Goal: Transaction & Acquisition: Purchase product/service

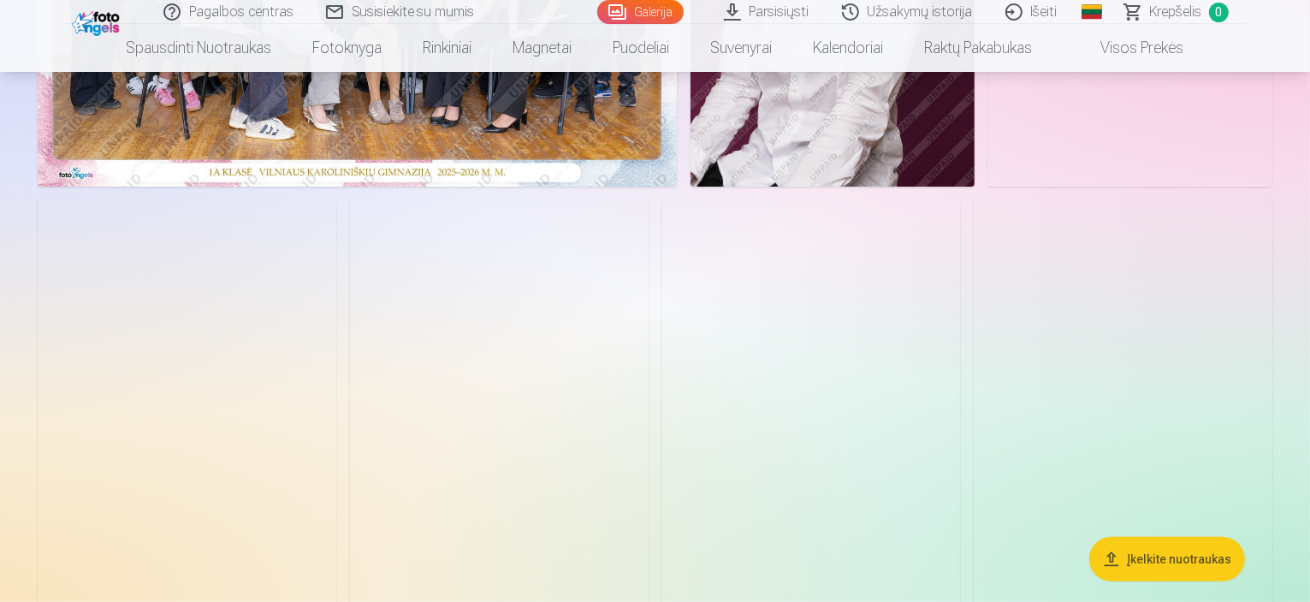
scroll to position [257, 0]
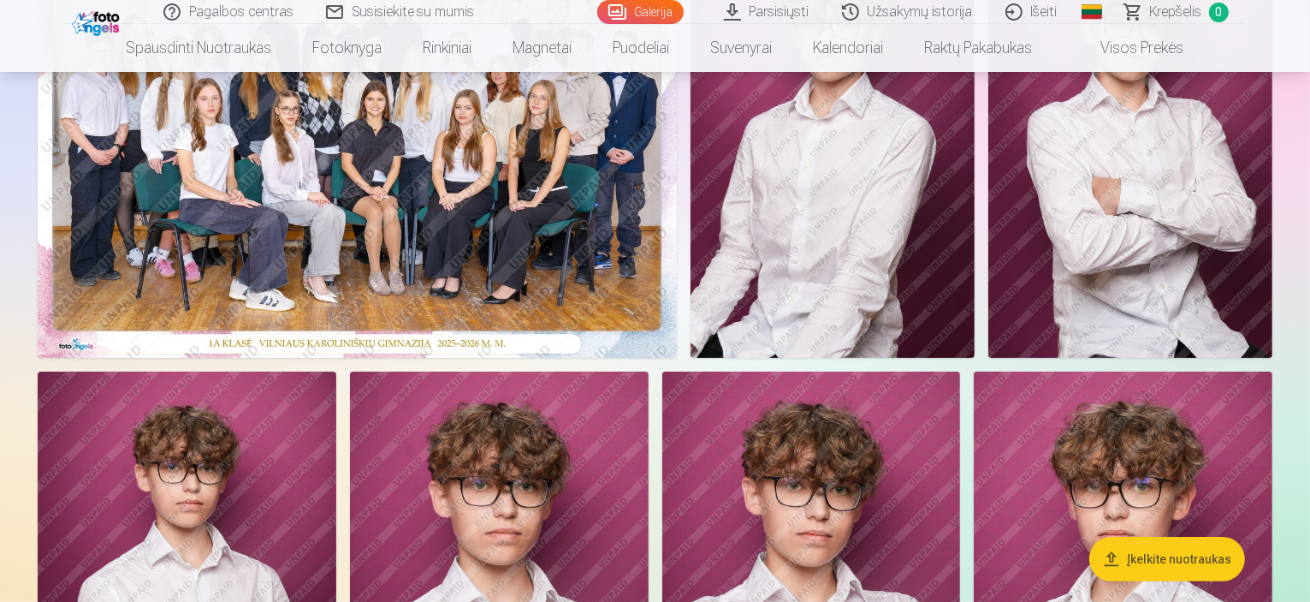
click at [507, 192] on img at bounding box center [357, 145] width 639 height 426
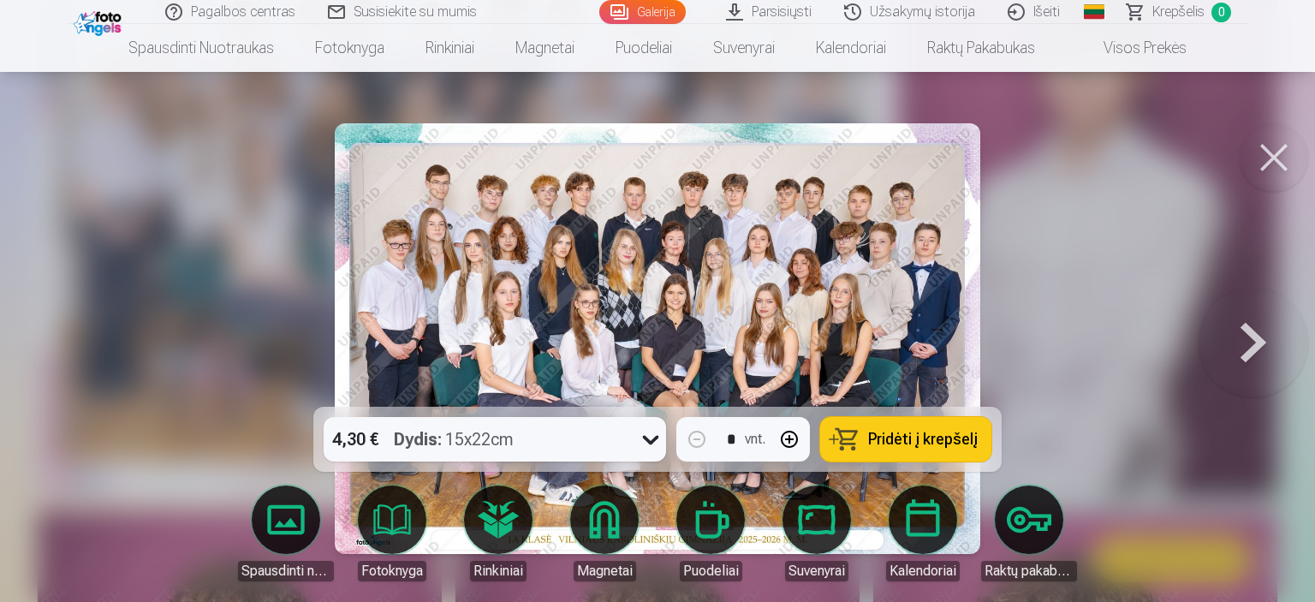
click at [1284, 167] on button at bounding box center [1273, 157] width 68 height 68
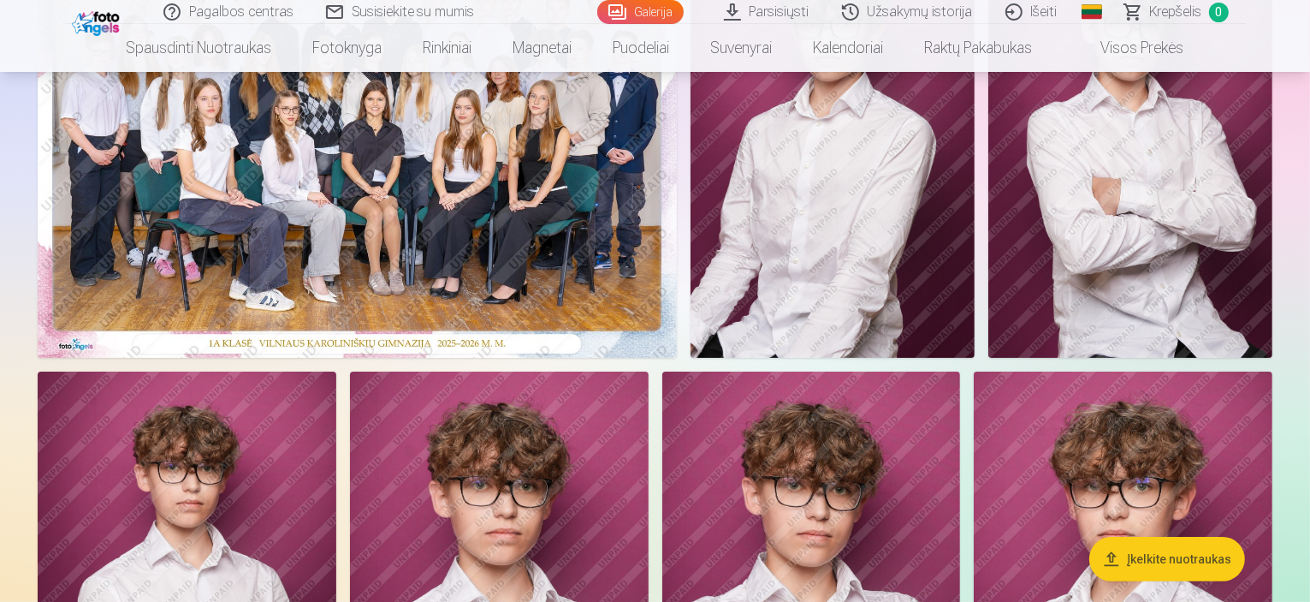
scroll to position [171, 0]
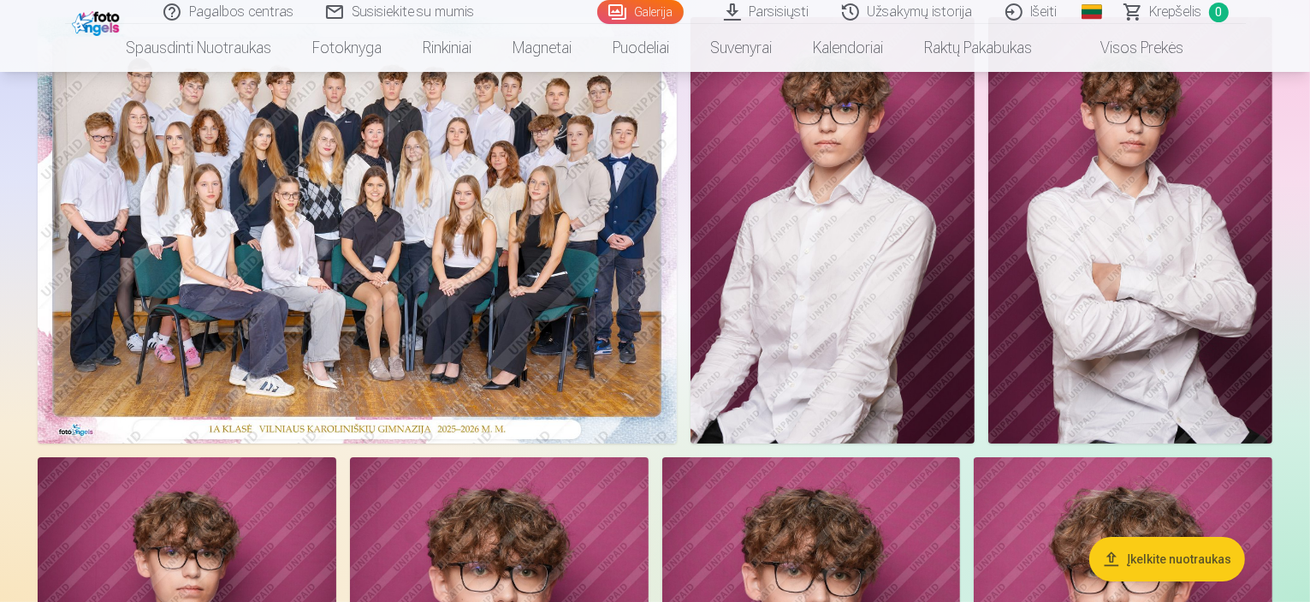
click at [407, 330] on img at bounding box center [357, 230] width 639 height 426
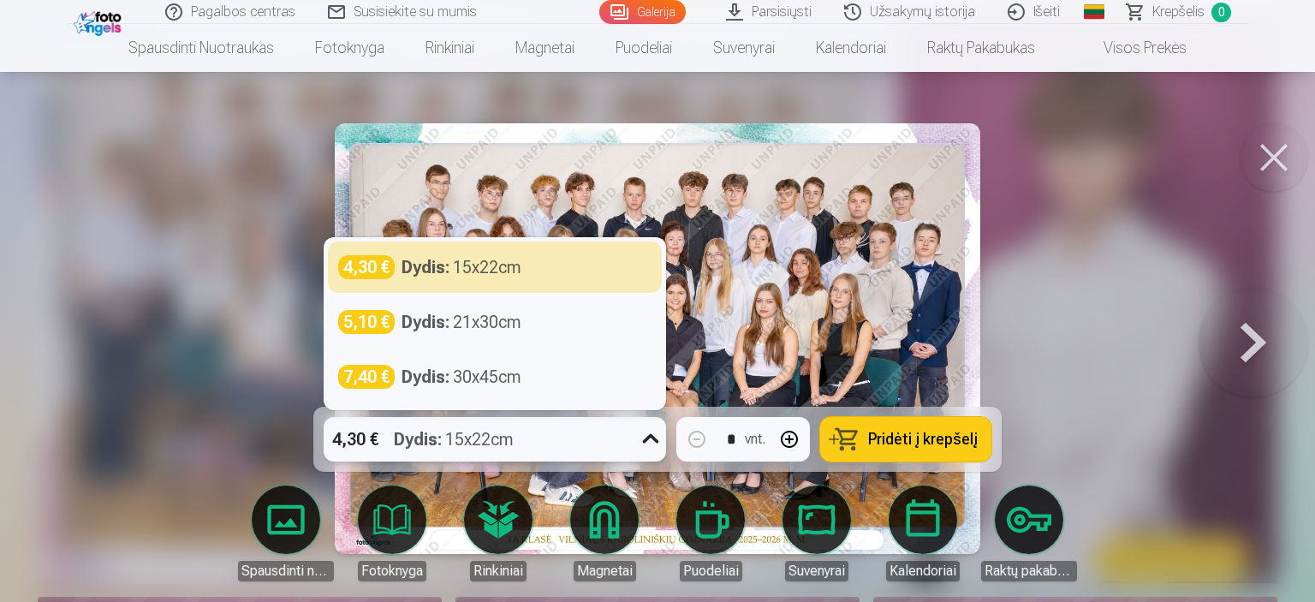
click at [649, 442] on icon at bounding box center [650, 438] width 27 height 27
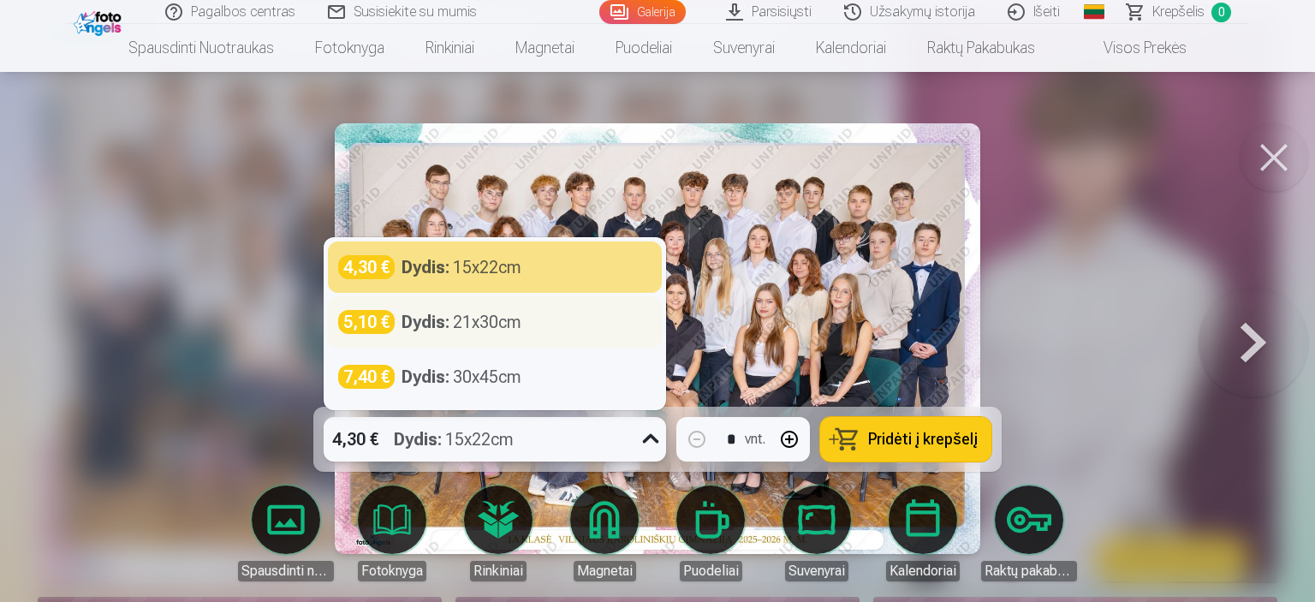
click at [490, 333] on div "Dydis : 21x30cm" at bounding box center [461, 322] width 120 height 24
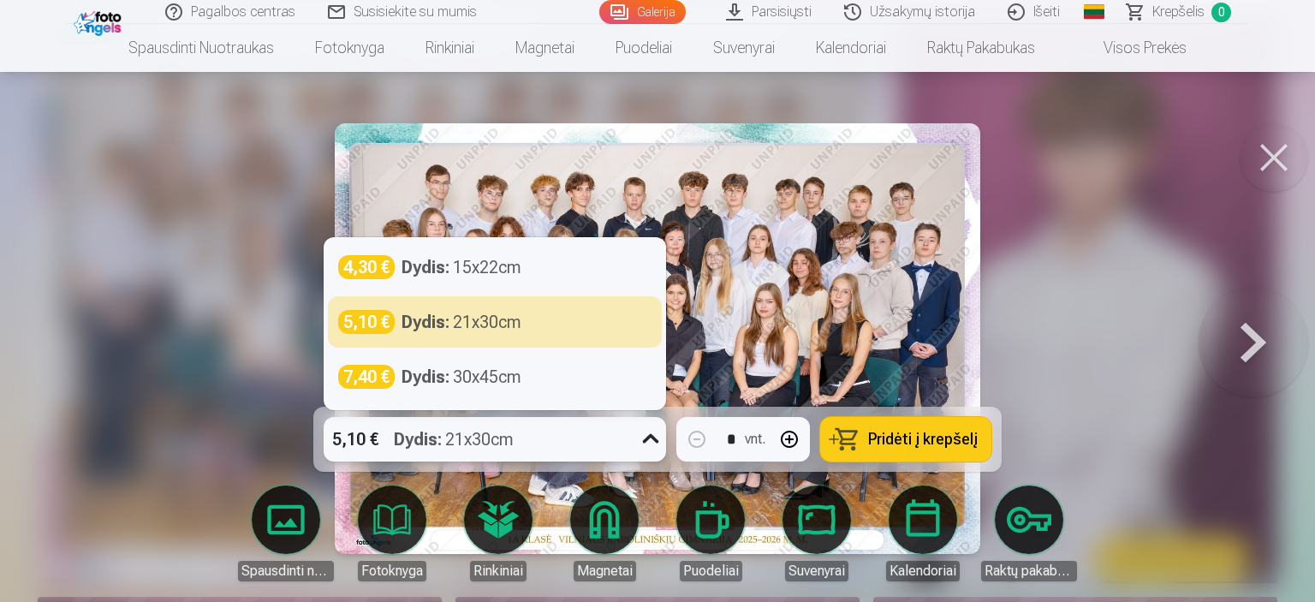
click at [647, 443] on icon at bounding box center [650, 438] width 27 height 27
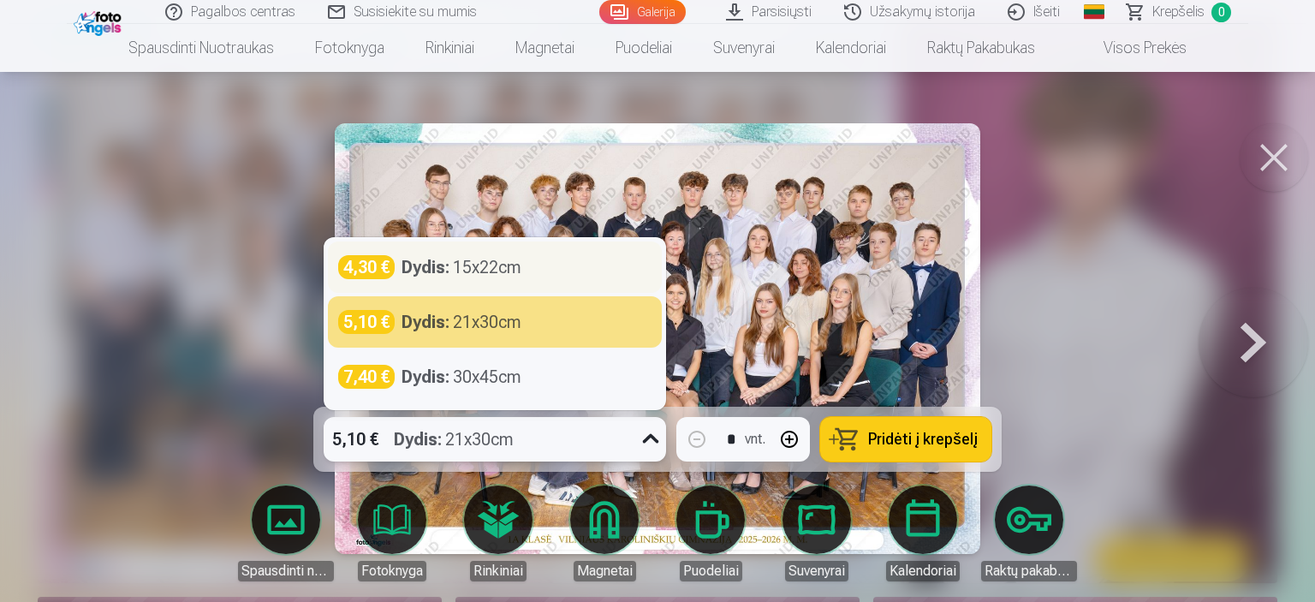
click at [484, 274] on div "Dydis : 15x22cm" at bounding box center [461, 267] width 120 height 24
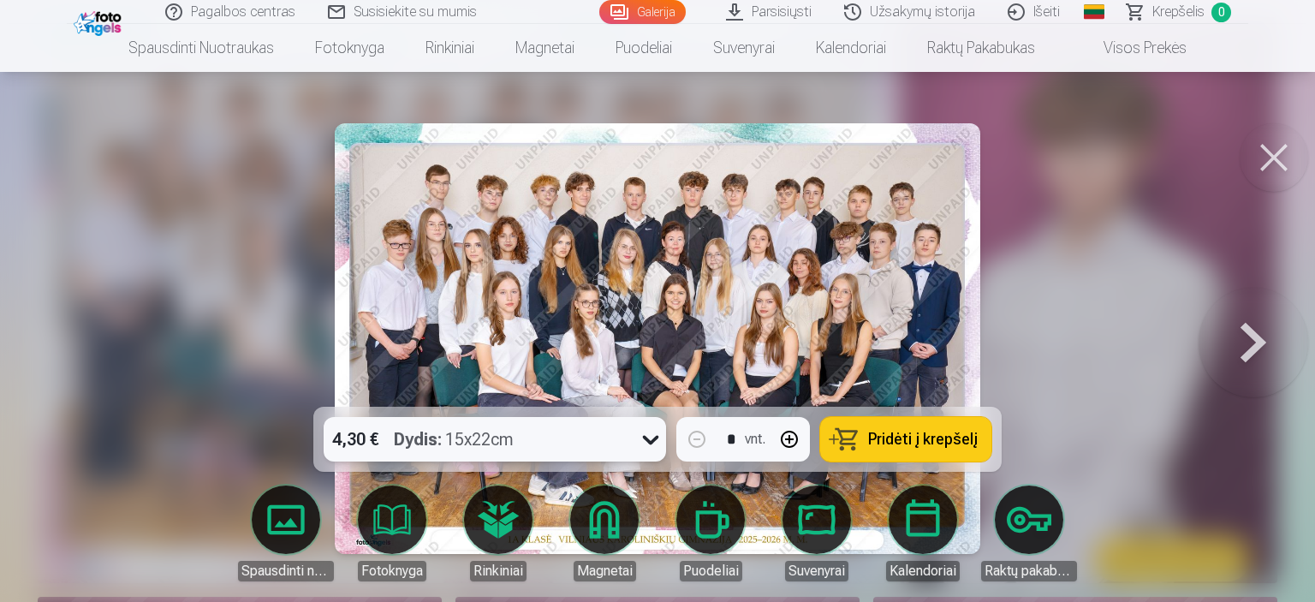
click at [950, 421] on button "Pridėti į krepšelį" at bounding box center [905, 439] width 171 height 45
click at [1282, 152] on button at bounding box center [1273, 157] width 68 height 68
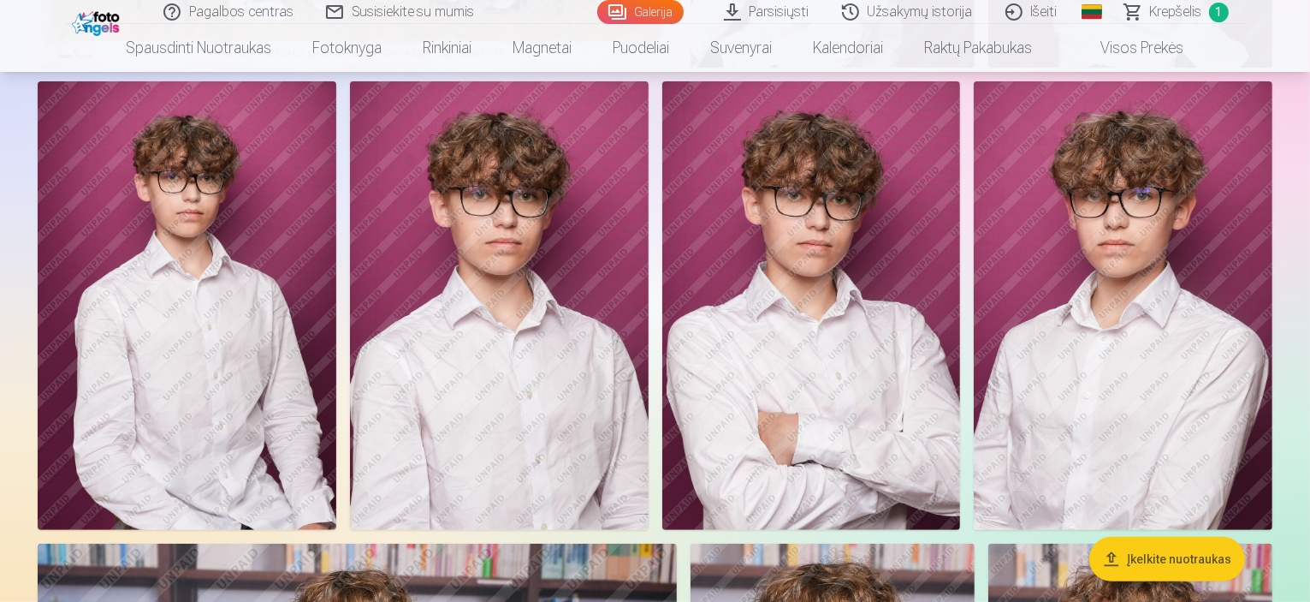
scroll to position [685, 0]
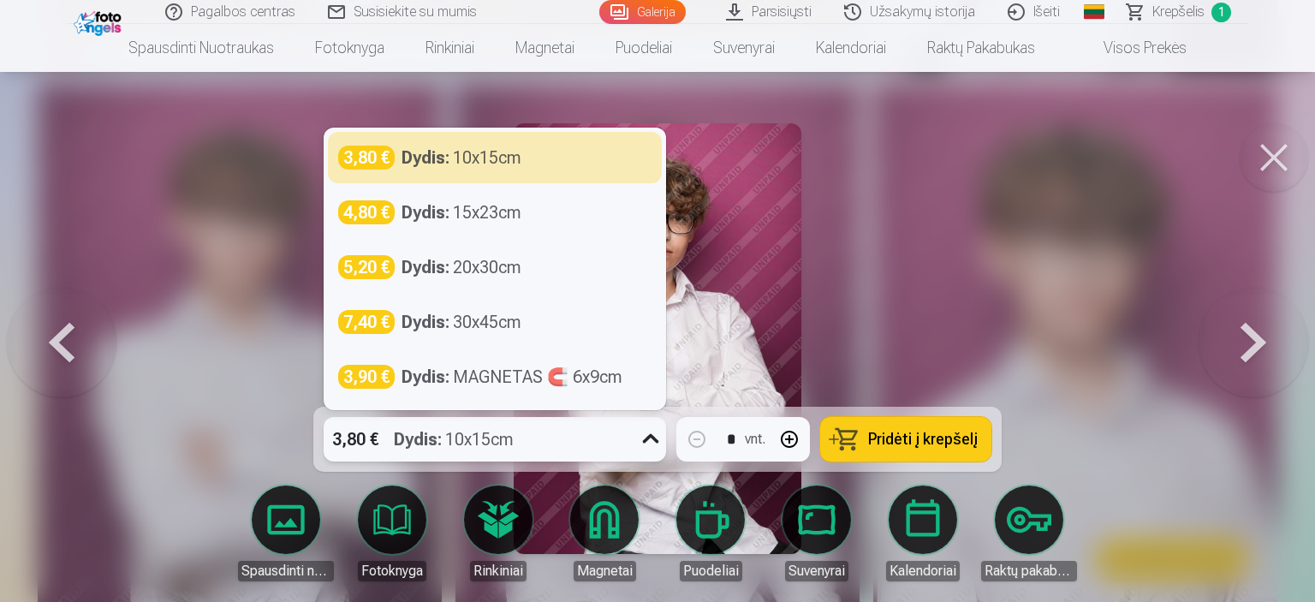
click at [647, 441] on icon at bounding box center [651, 438] width 16 height 9
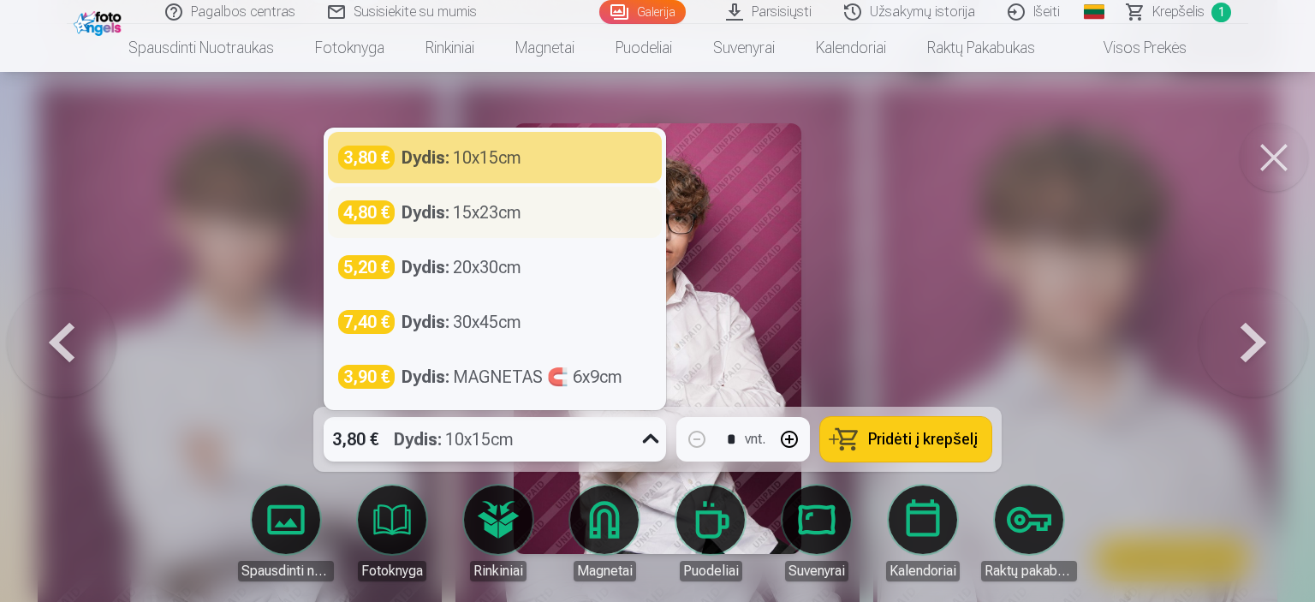
click at [484, 217] on div "Dydis : 15x23cm" at bounding box center [461, 212] width 120 height 24
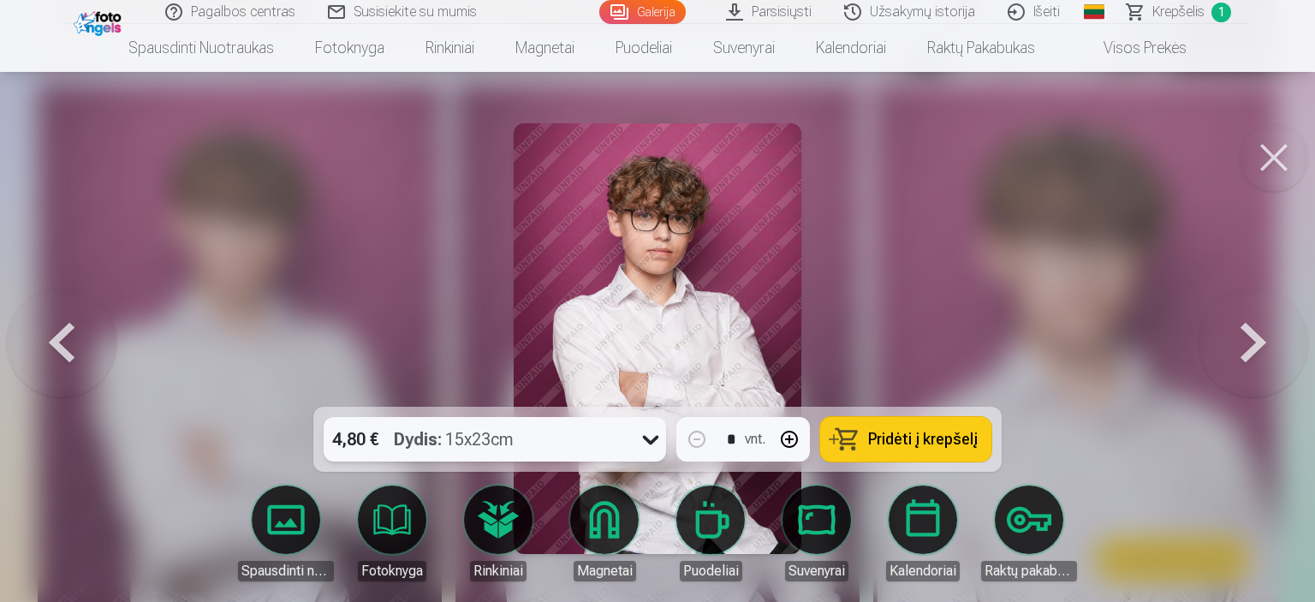
click at [927, 437] on span "Pridėti į krepšelį" at bounding box center [923, 438] width 110 height 15
click at [1259, 345] on button at bounding box center [1253, 339] width 110 height 102
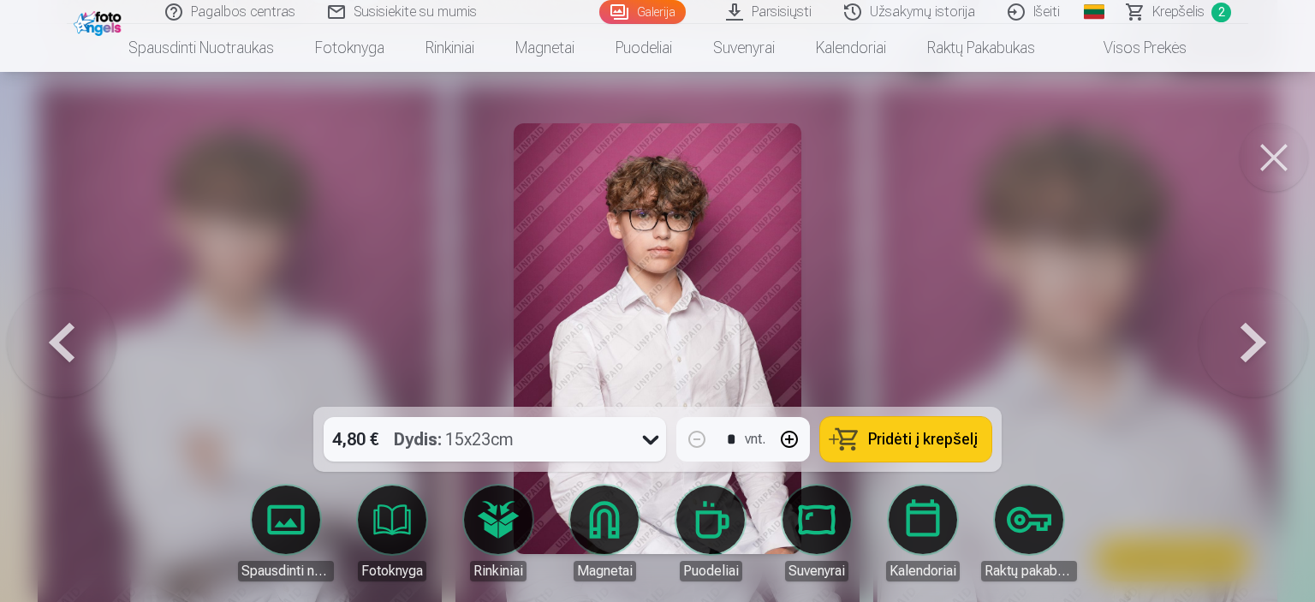
click at [1259, 345] on button at bounding box center [1253, 339] width 110 height 102
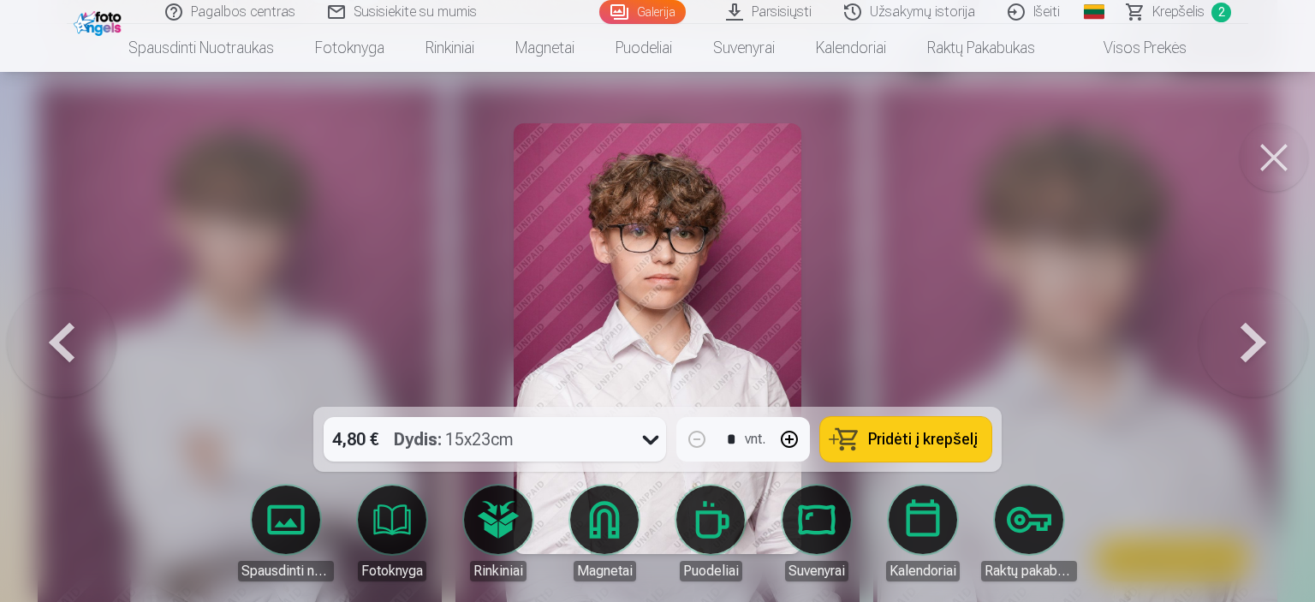
click at [1259, 345] on button at bounding box center [1253, 339] width 110 height 102
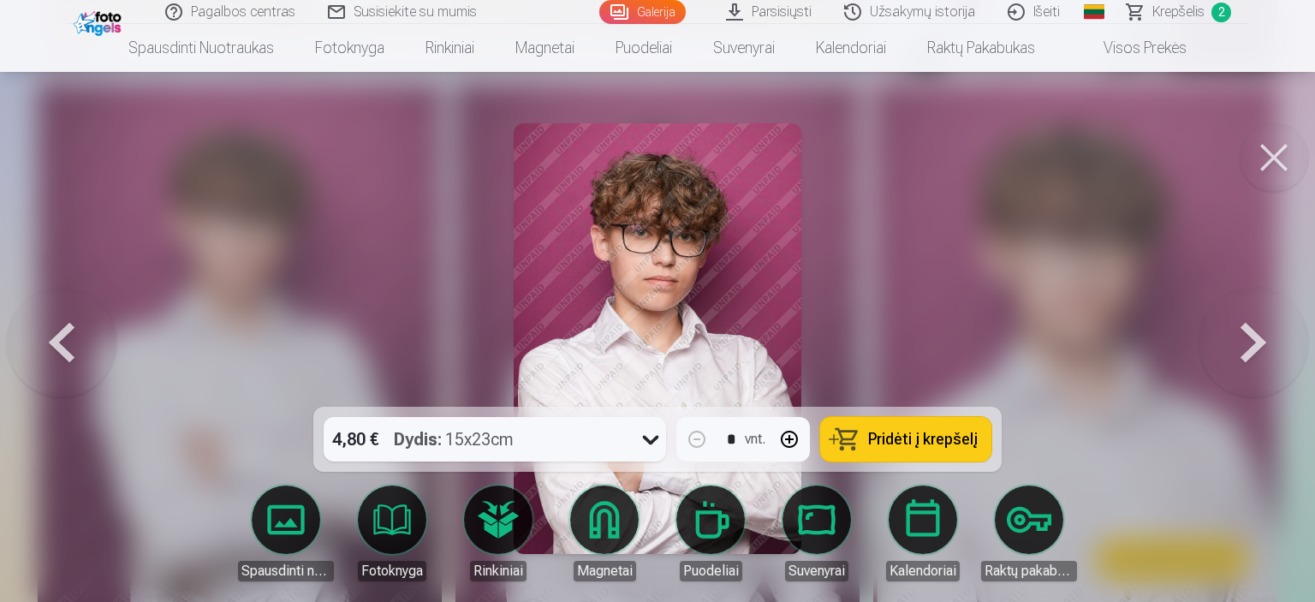
click at [1259, 345] on button at bounding box center [1253, 339] width 110 height 102
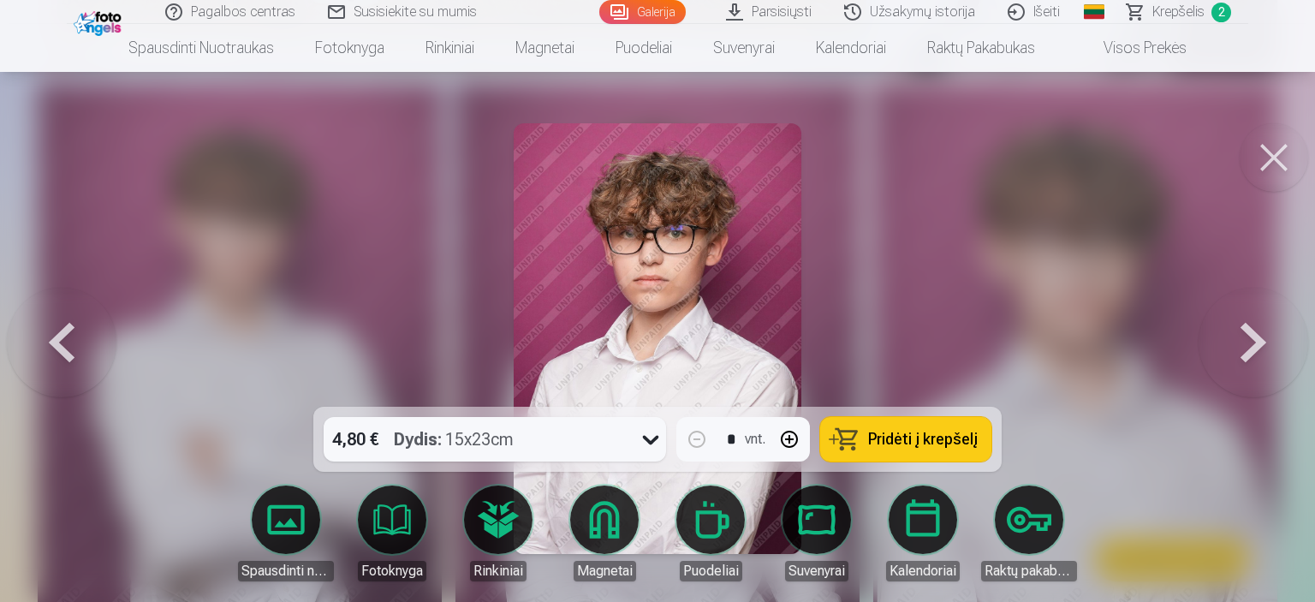
click at [1259, 345] on button at bounding box center [1253, 339] width 110 height 102
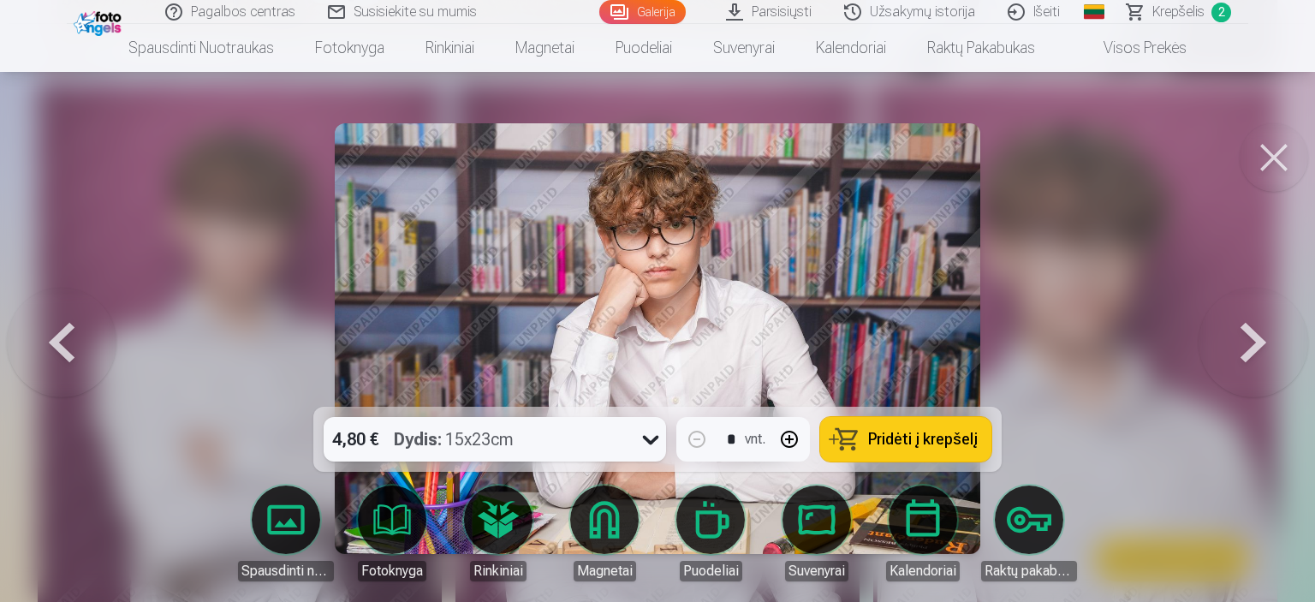
click at [1260, 345] on button at bounding box center [1253, 339] width 110 height 102
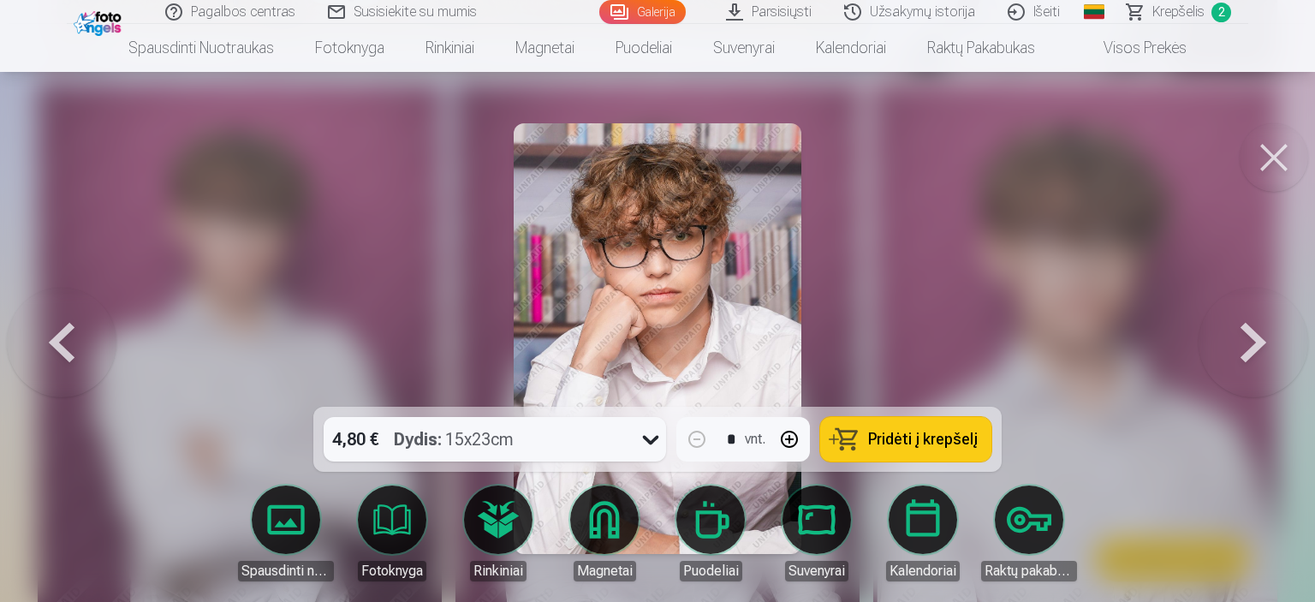
click at [1260, 345] on button at bounding box center [1253, 339] width 110 height 102
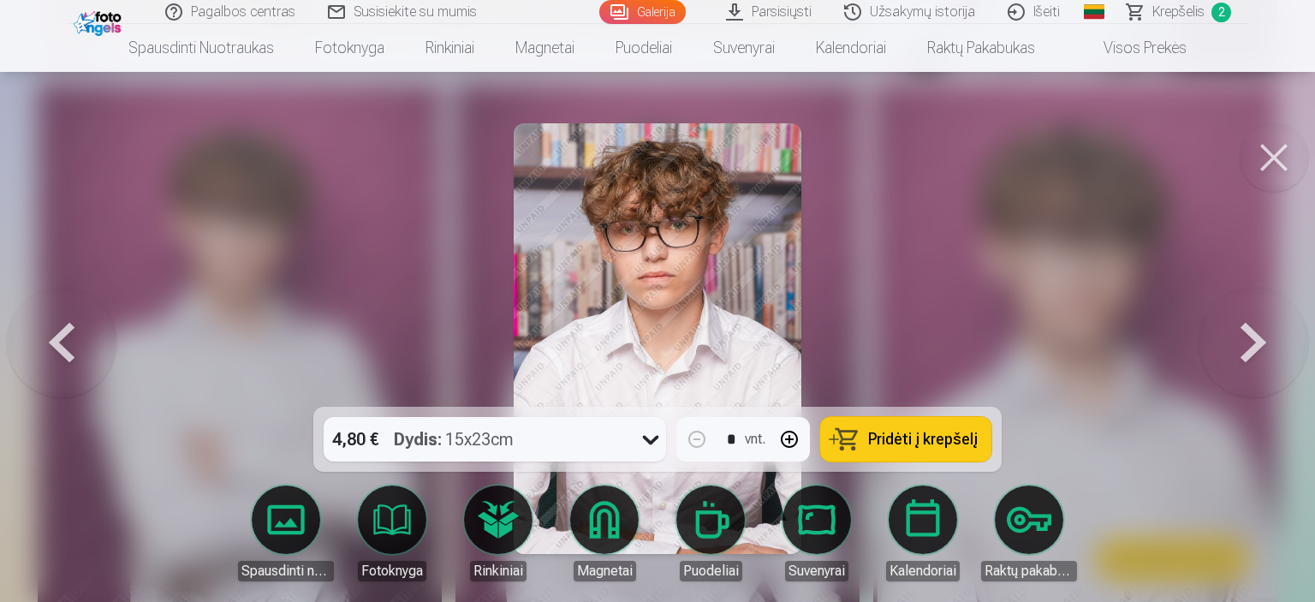
click at [1260, 345] on button at bounding box center [1253, 339] width 110 height 102
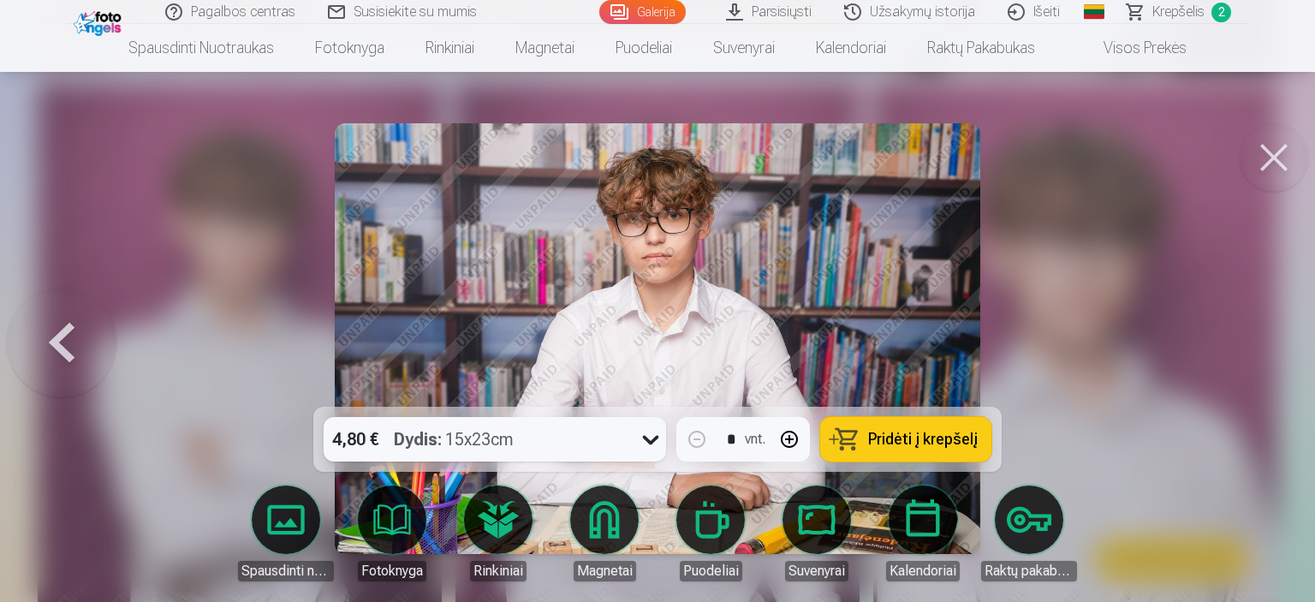
click at [75, 350] on button at bounding box center [62, 339] width 110 height 102
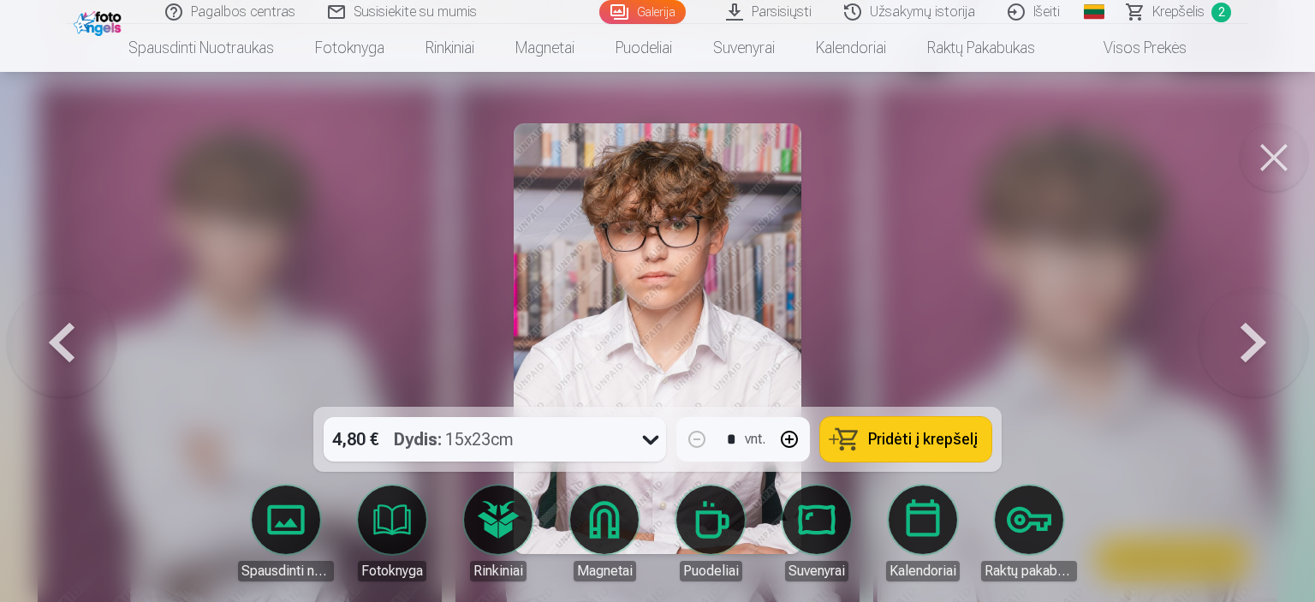
click at [75, 350] on button at bounding box center [62, 339] width 110 height 102
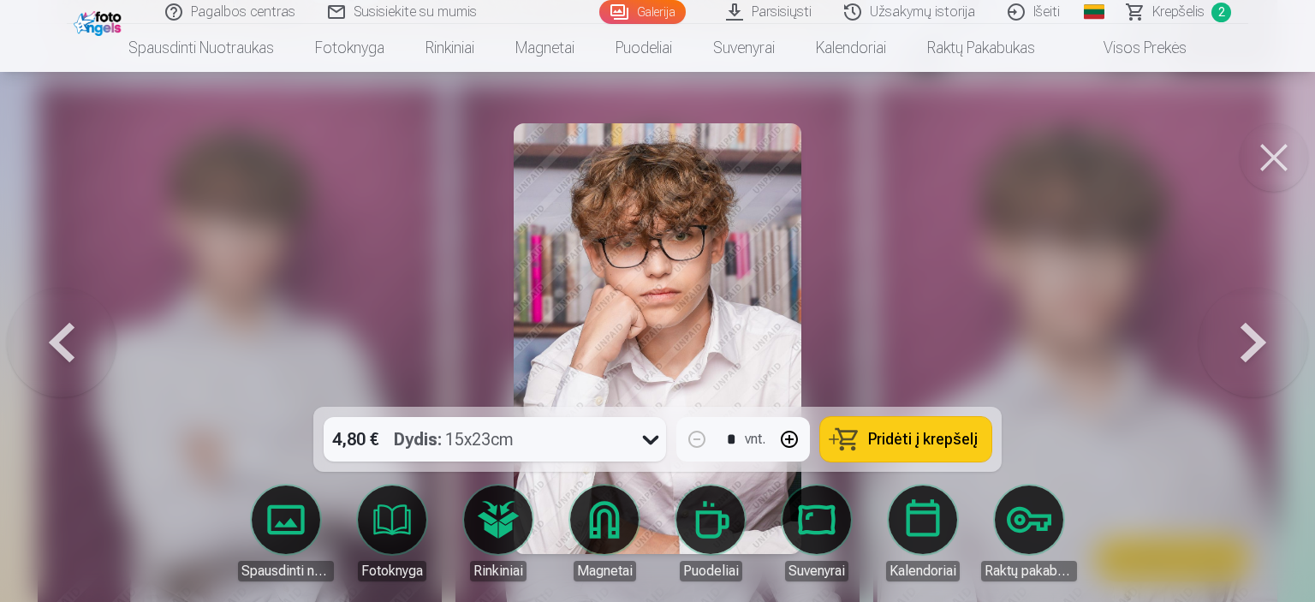
drag, startPoint x: 59, startPoint y: 348, endPoint x: 346, endPoint y: 345, distance: 286.8
click at [60, 348] on button at bounding box center [62, 339] width 110 height 102
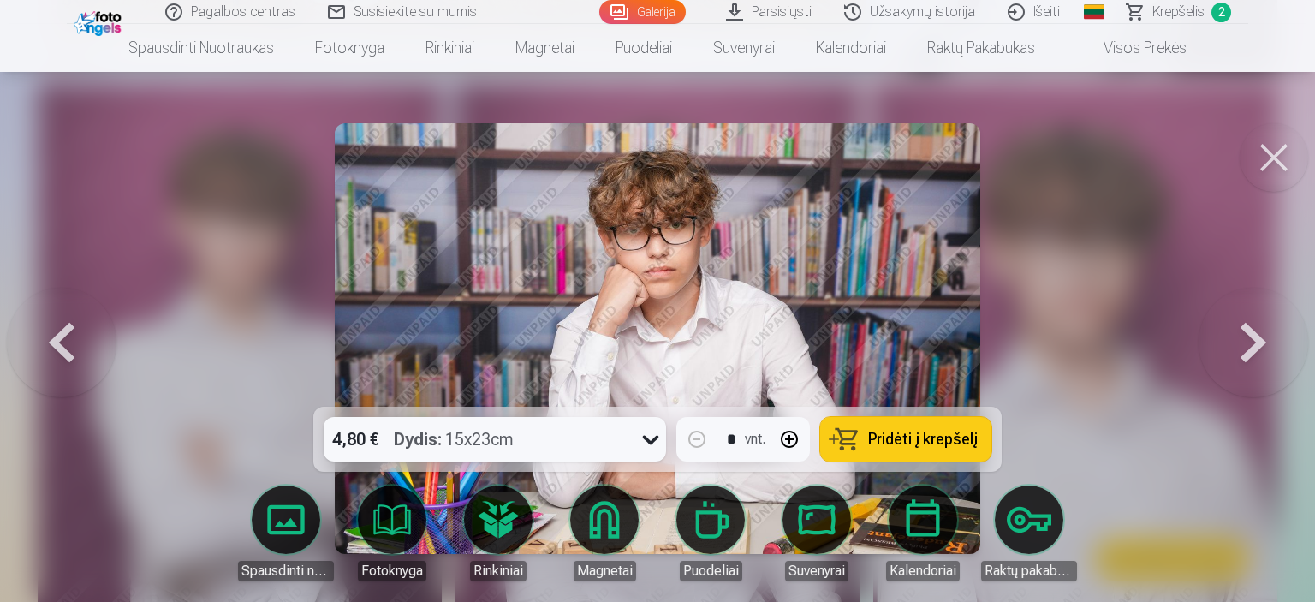
click at [654, 435] on icon at bounding box center [650, 438] width 27 height 27
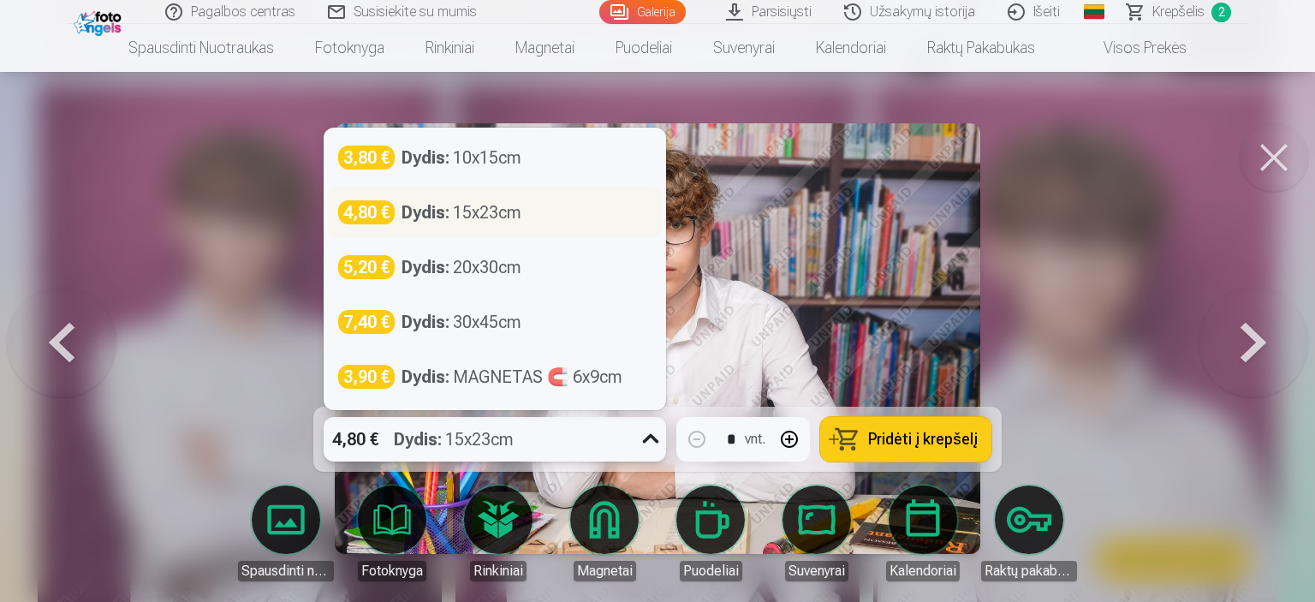
click at [503, 217] on div "Dydis : 15x23cm" at bounding box center [461, 212] width 120 height 24
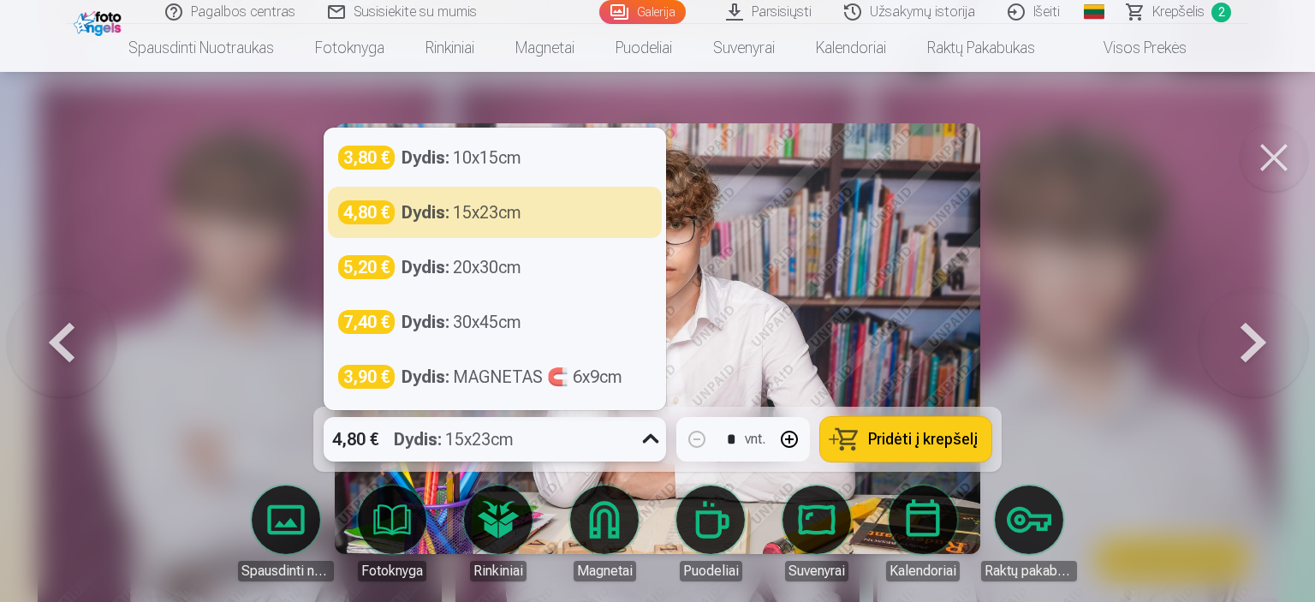
click at [651, 437] on icon at bounding box center [650, 438] width 27 height 27
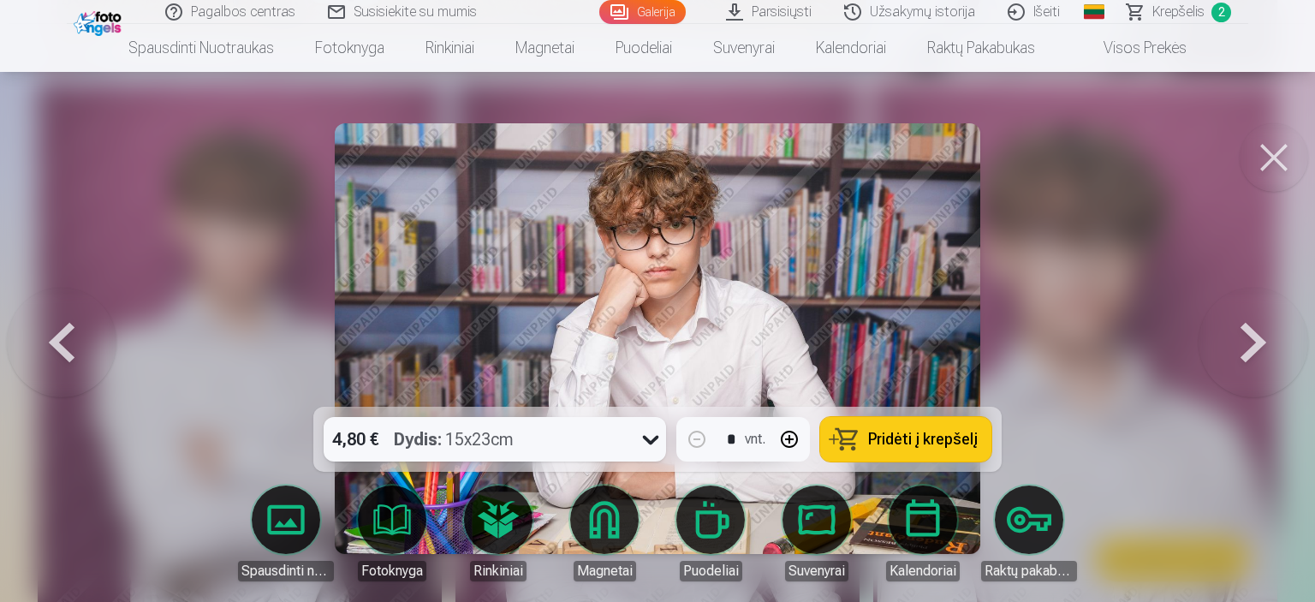
click at [938, 293] on img at bounding box center [658, 338] width 646 height 431
click at [911, 428] on button "Pridėti į krepšelį" at bounding box center [905, 439] width 171 height 45
click at [1251, 341] on button at bounding box center [1253, 339] width 110 height 102
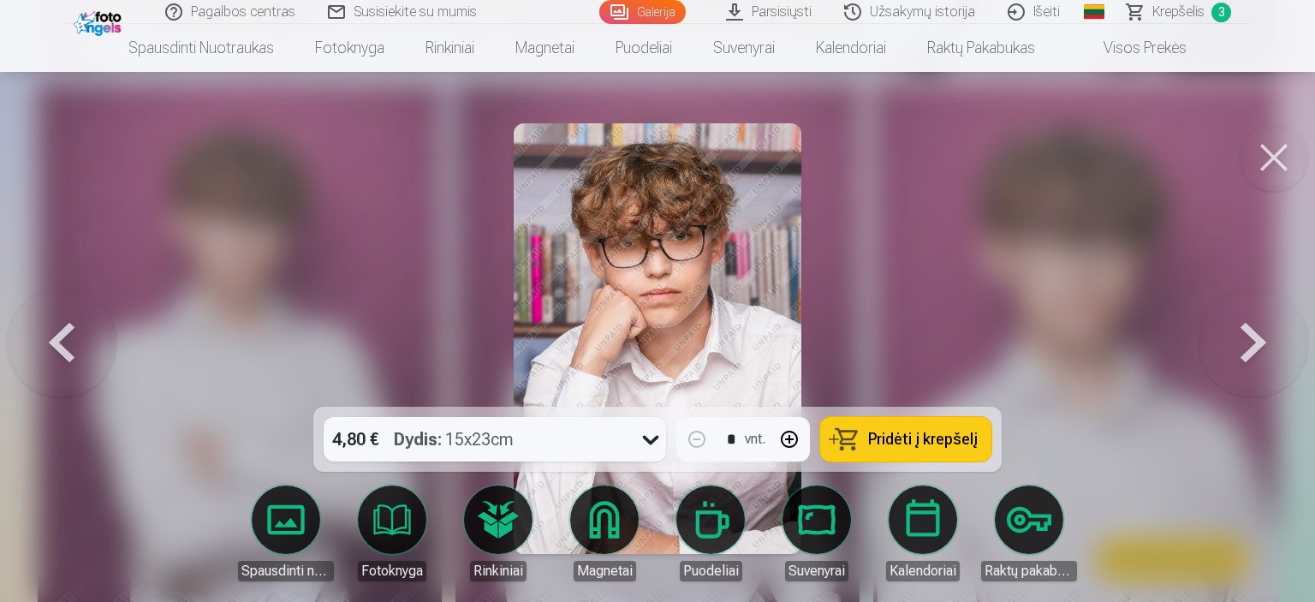
click at [1251, 339] on button at bounding box center [1253, 339] width 110 height 102
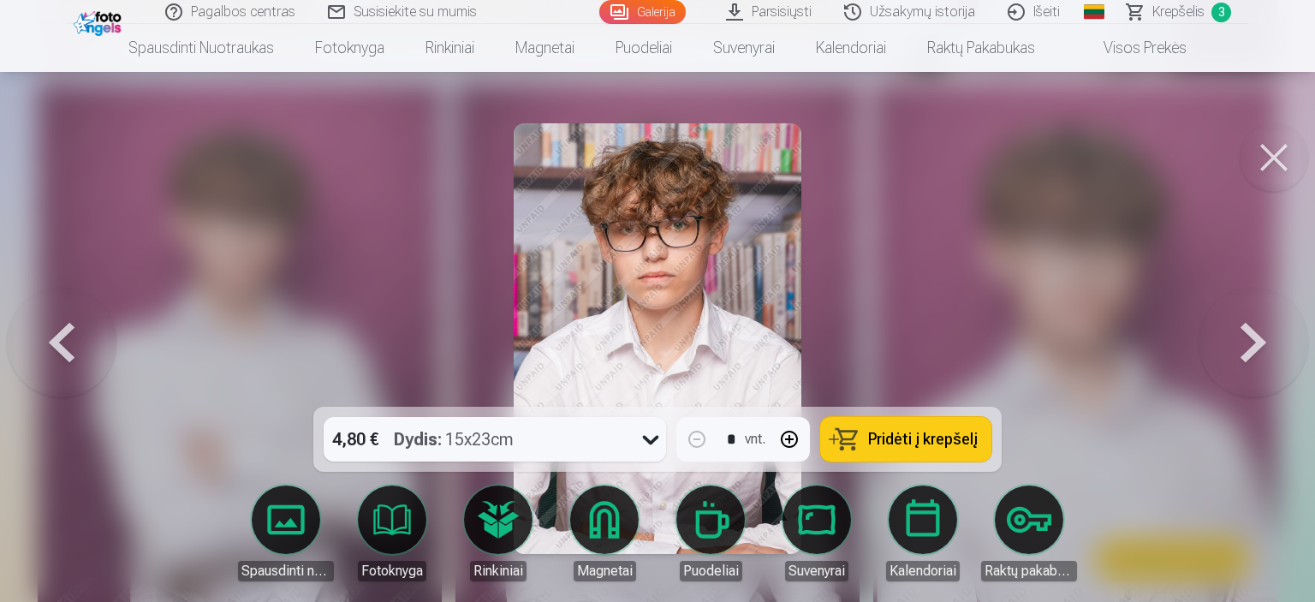
click at [1251, 338] on button at bounding box center [1253, 339] width 110 height 102
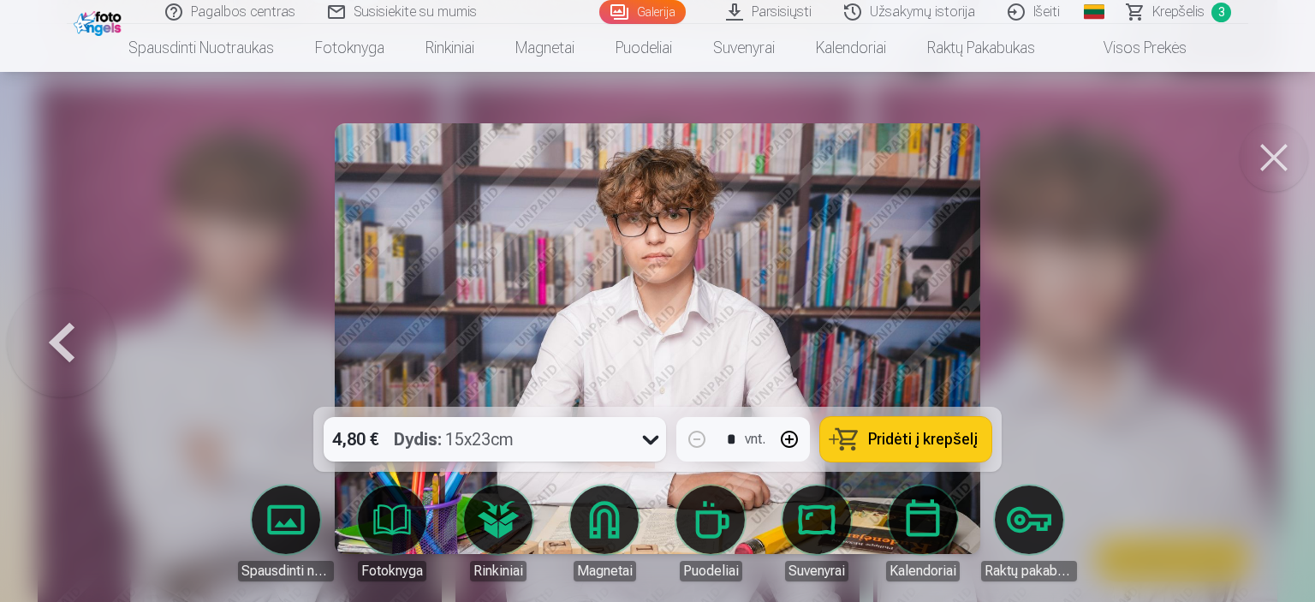
click at [1251, 337] on div at bounding box center [657, 301] width 1315 height 602
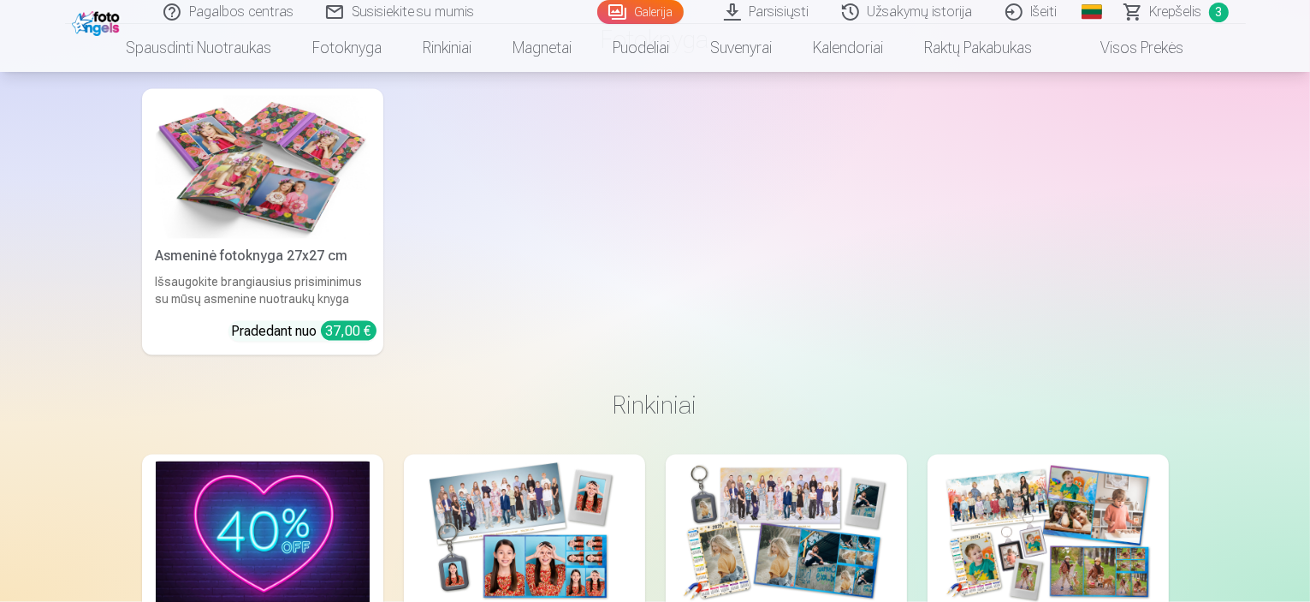
scroll to position [2825, 0]
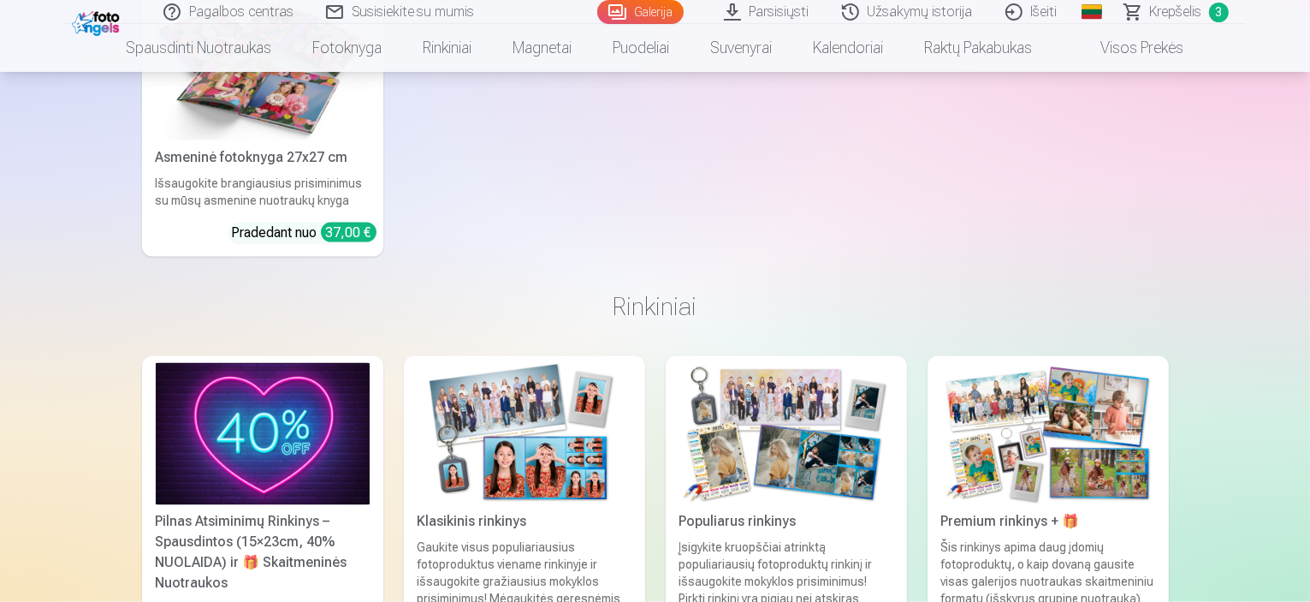
click at [1168, 15] on span "Krepšelis" at bounding box center [1176, 12] width 52 height 21
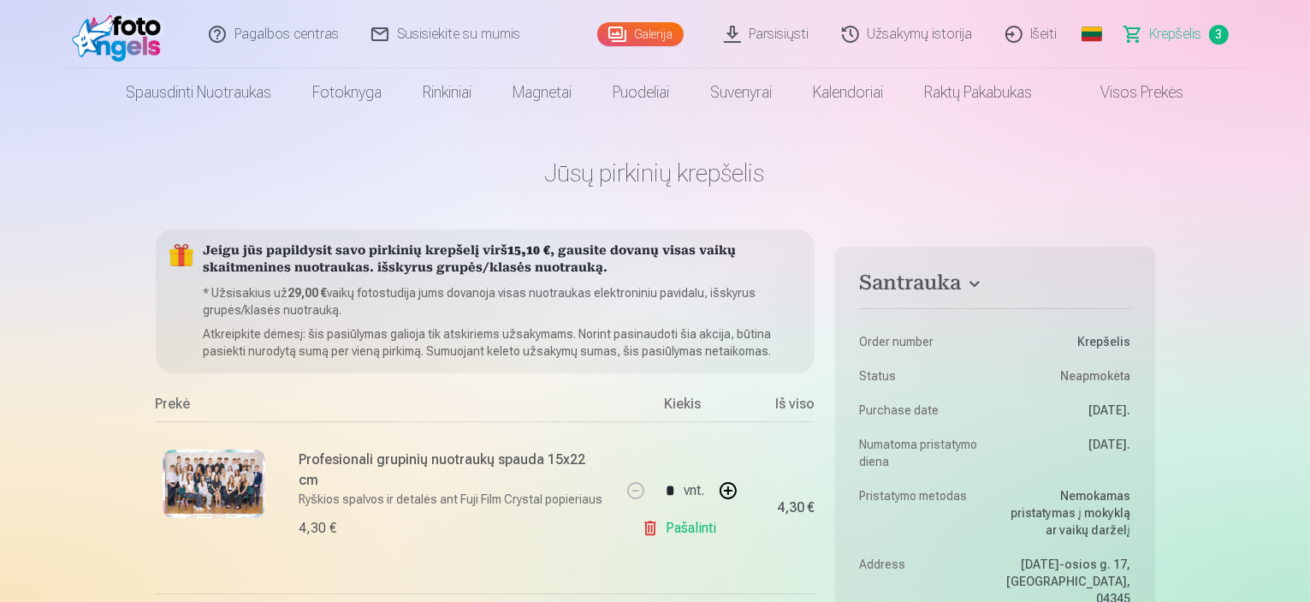
click at [647, 24] on link "Galerija" at bounding box center [640, 34] width 86 height 24
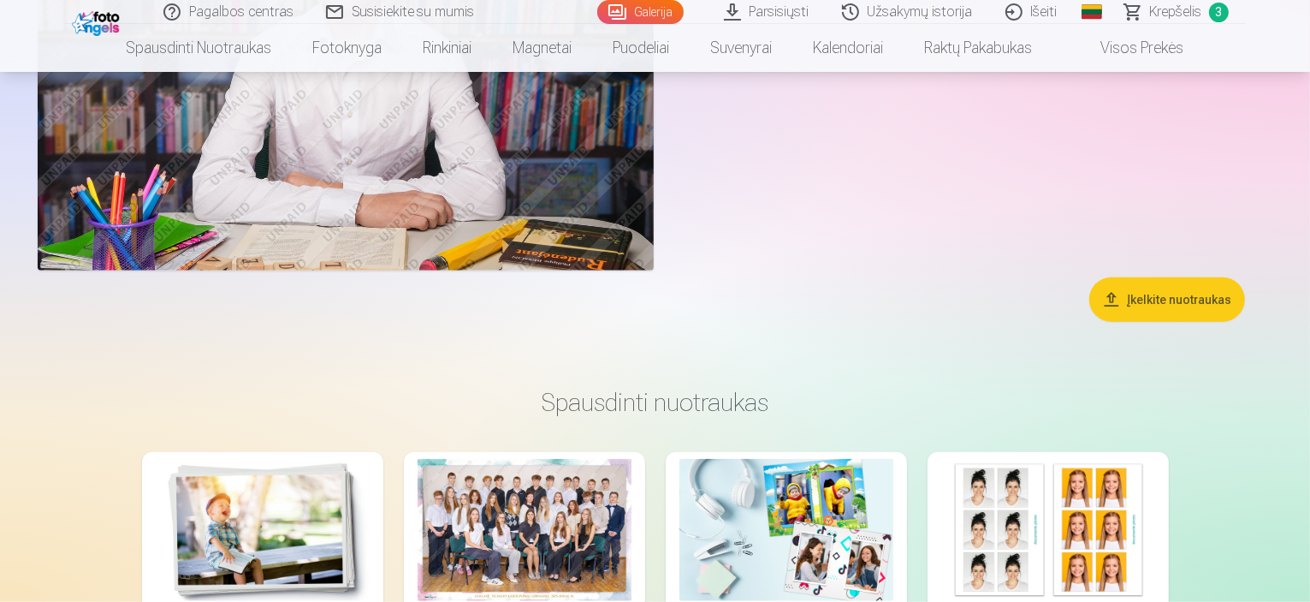
scroll to position [1712, 0]
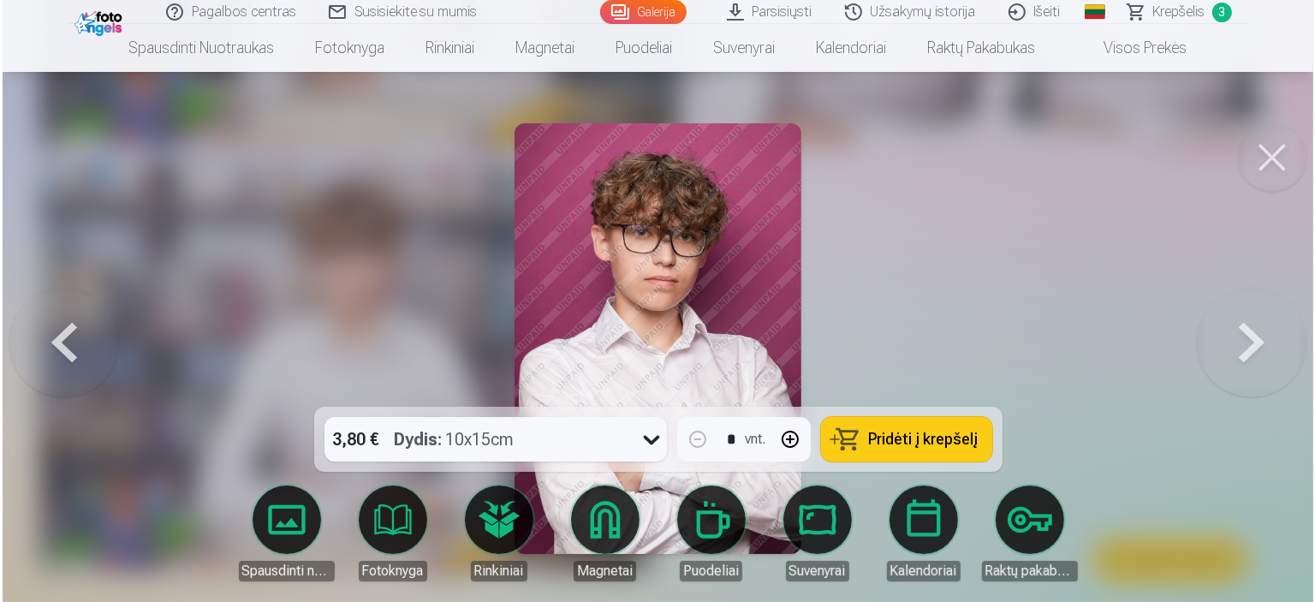
scroll to position [1371, 0]
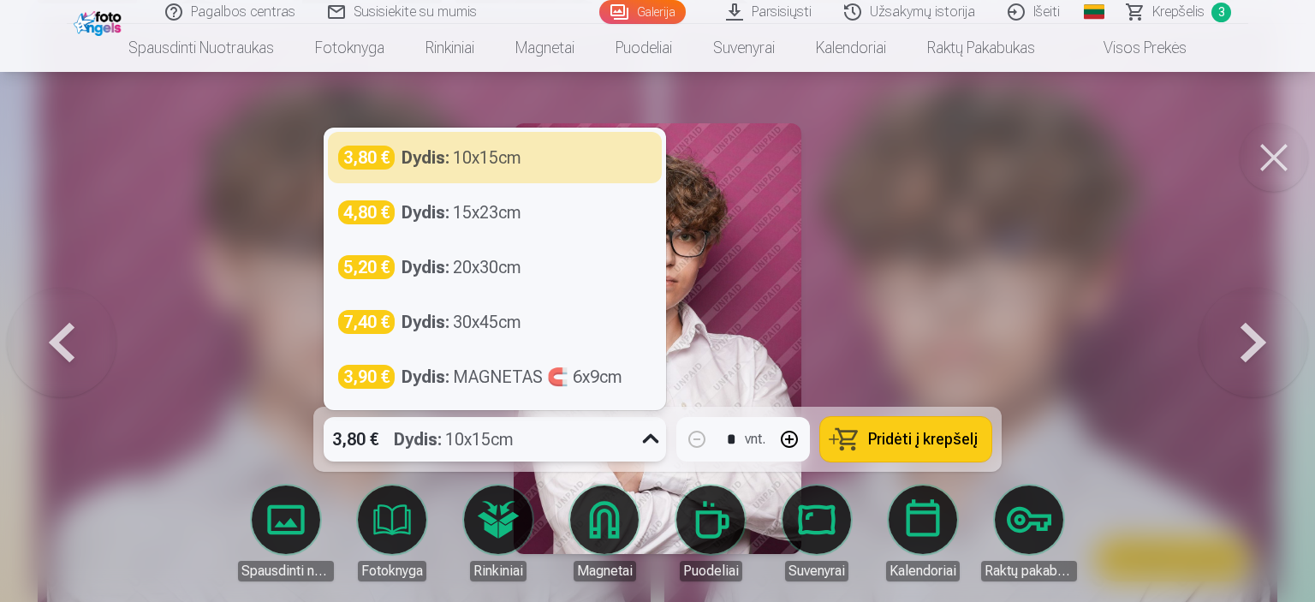
click at [645, 440] on icon at bounding box center [651, 438] width 16 height 9
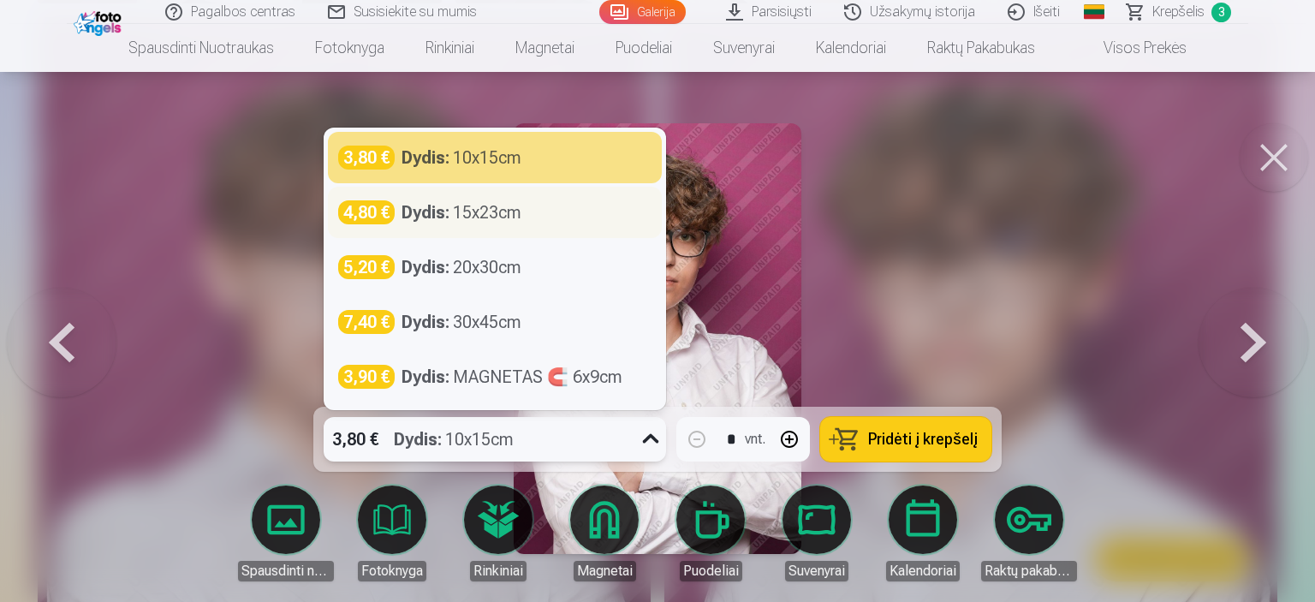
click at [498, 211] on div "Dydis : 15x23cm" at bounding box center [461, 212] width 120 height 24
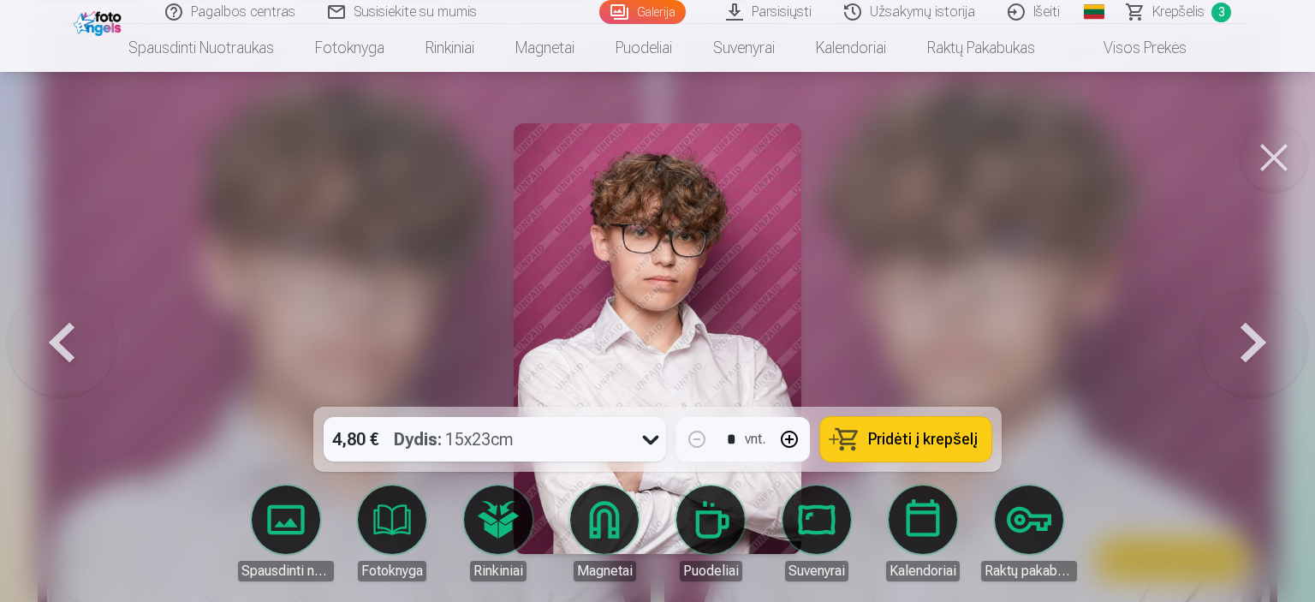
click at [947, 444] on span "Pridėti į krepšelį" at bounding box center [923, 438] width 110 height 15
drag, startPoint x: 1161, startPoint y: 10, endPoint x: 1154, endPoint y: 21, distance: 12.3
click at [1161, 11] on span "Krepšelis" at bounding box center [1178, 12] width 52 height 21
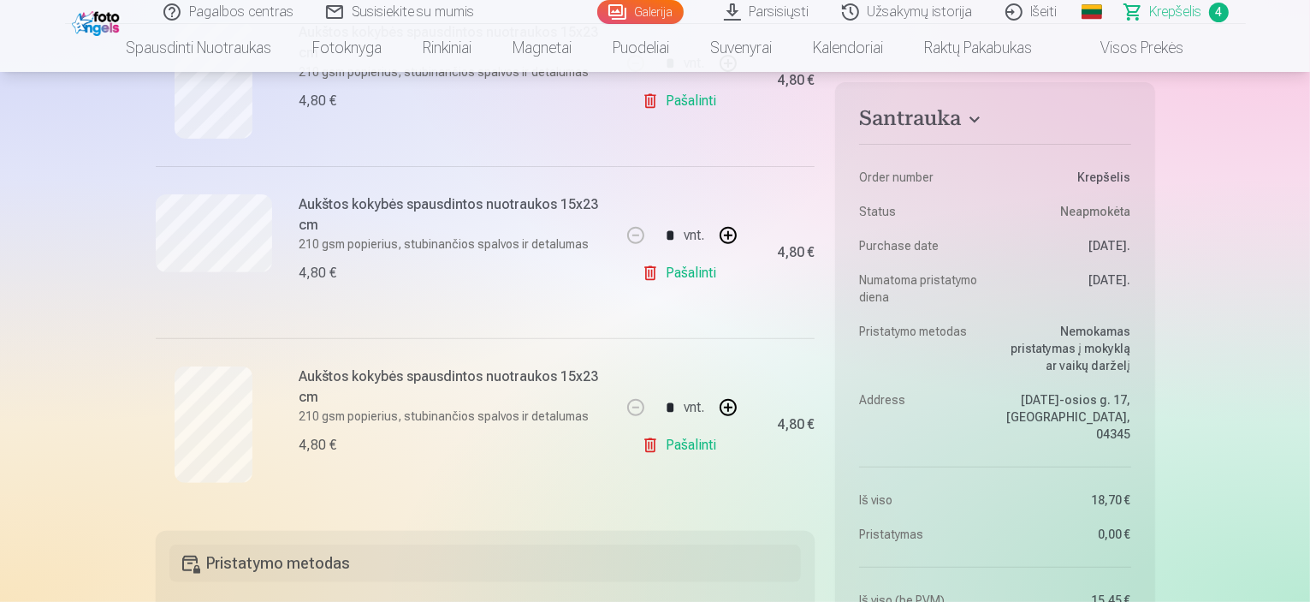
scroll to position [514, 0]
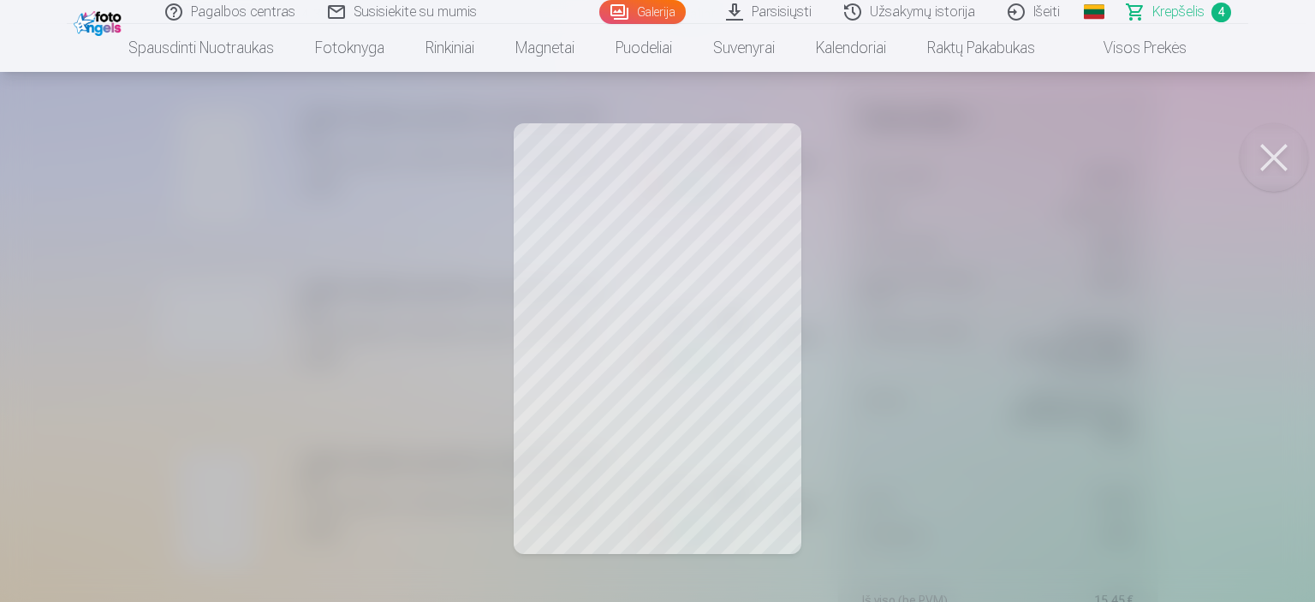
click at [1278, 153] on button at bounding box center [1273, 157] width 68 height 68
click at [1268, 161] on button at bounding box center [1273, 157] width 68 height 68
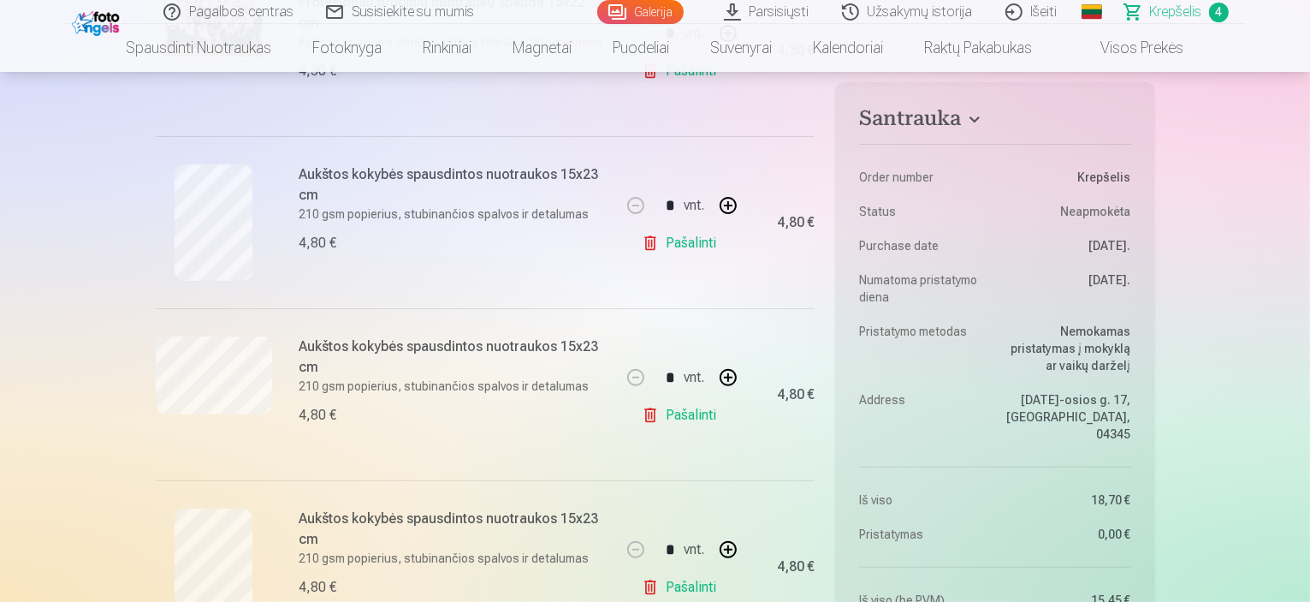
scroll to position [342, 0]
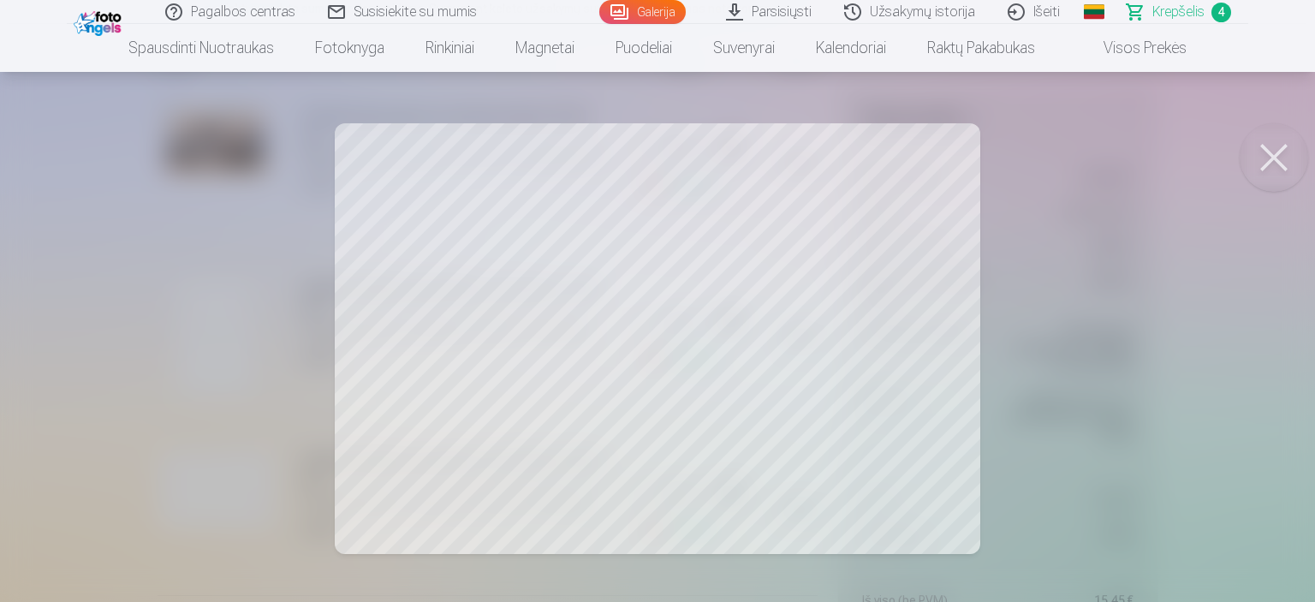
click at [1279, 153] on button at bounding box center [1273, 157] width 68 height 68
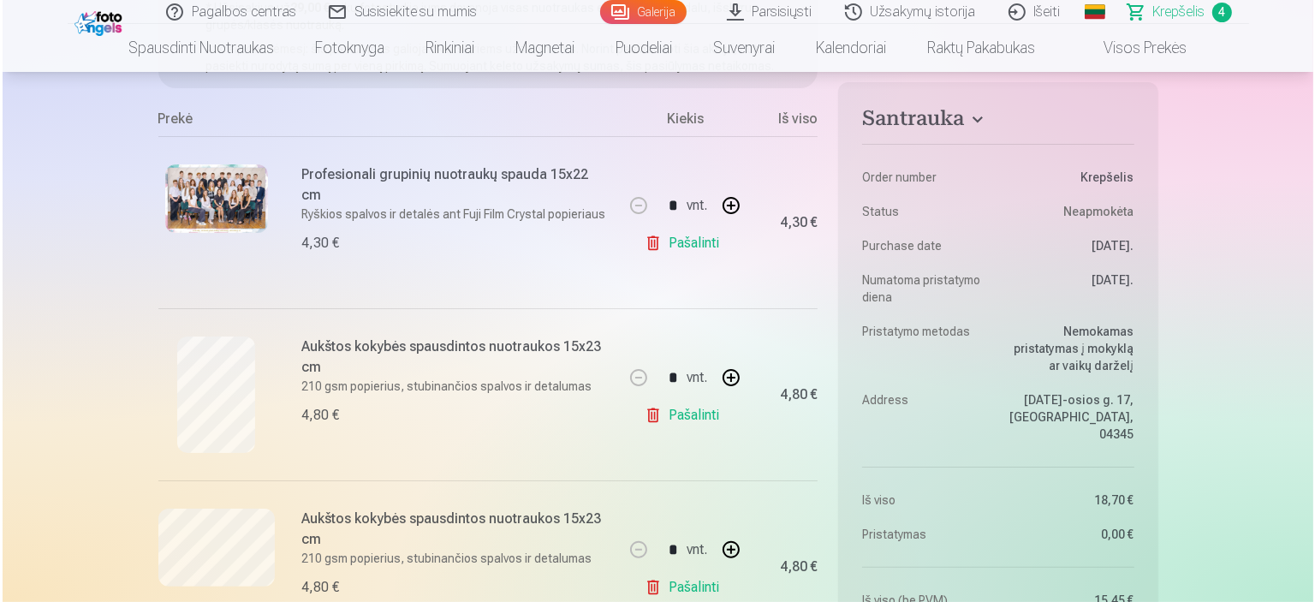
scroll to position [257, 0]
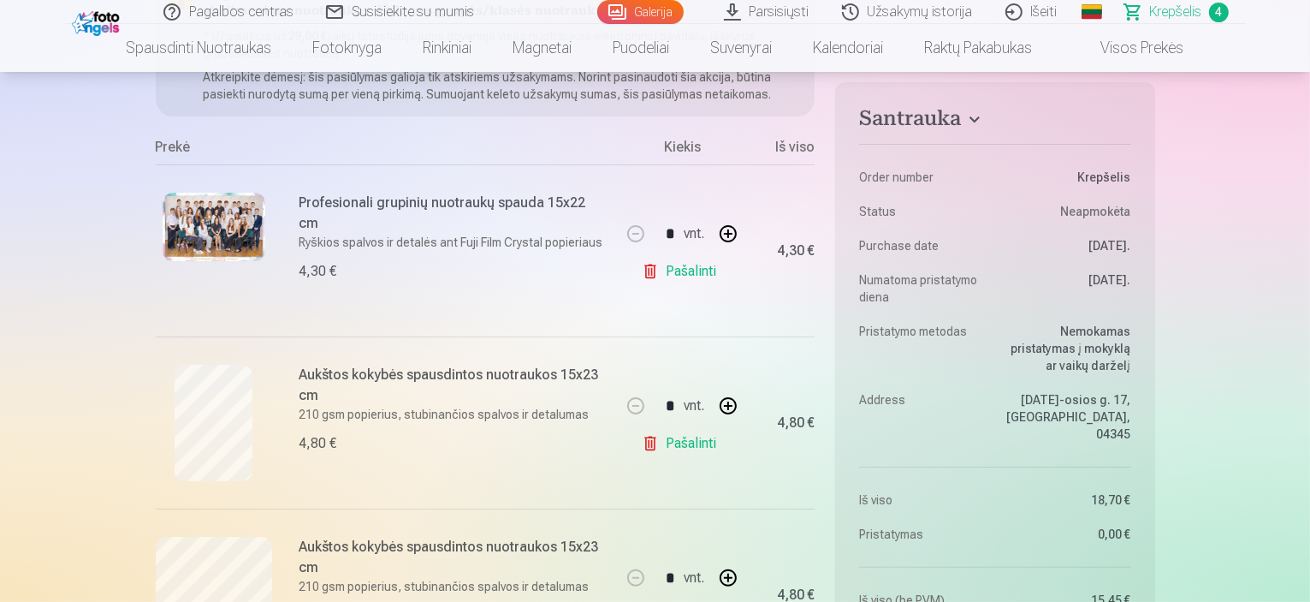
click at [243, 221] on img at bounding box center [214, 227] width 103 height 68
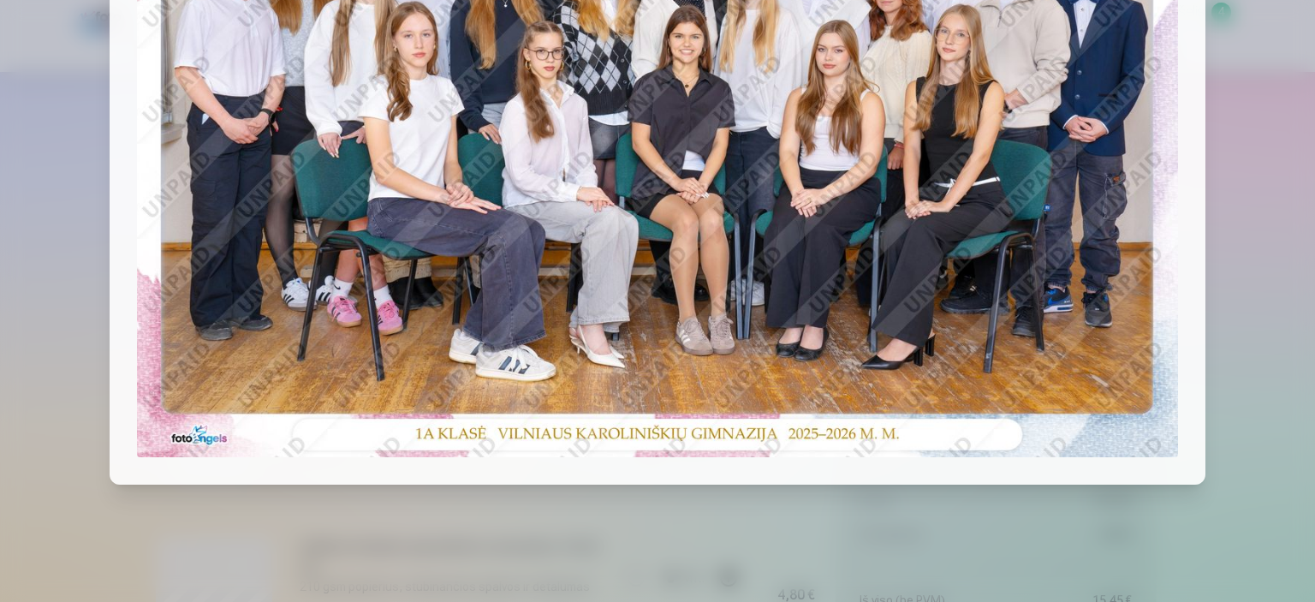
scroll to position [318, 0]
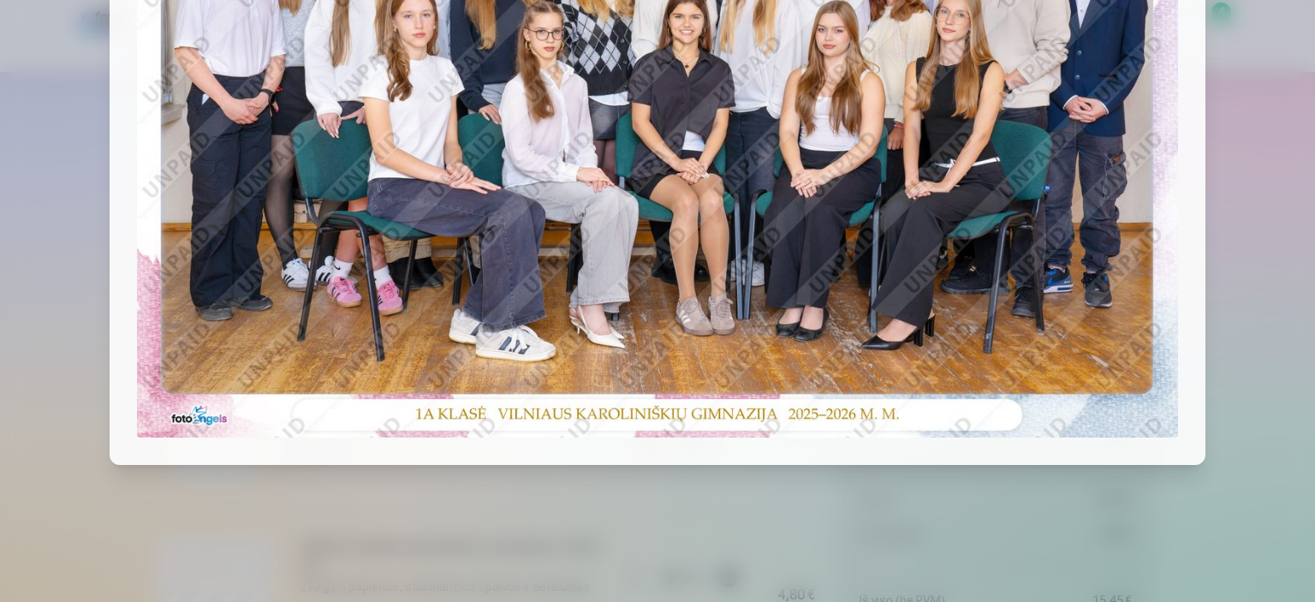
click at [719, 321] on img at bounding box center [657, 90] width 1041 height 694
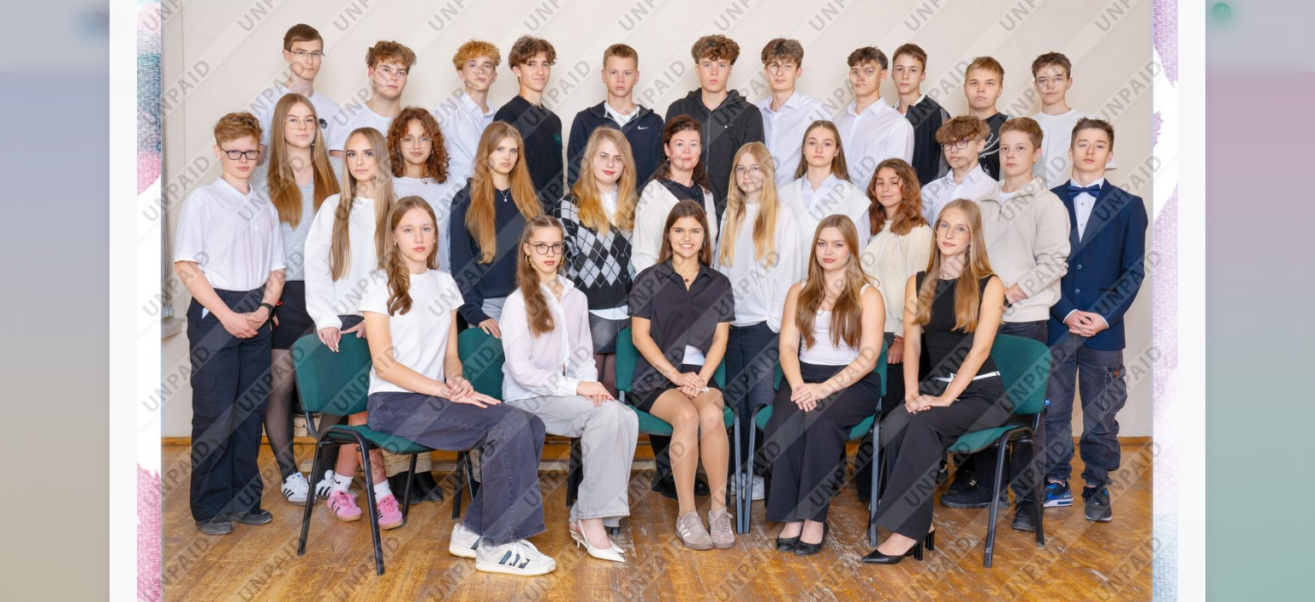
scroll to position [0, 0]
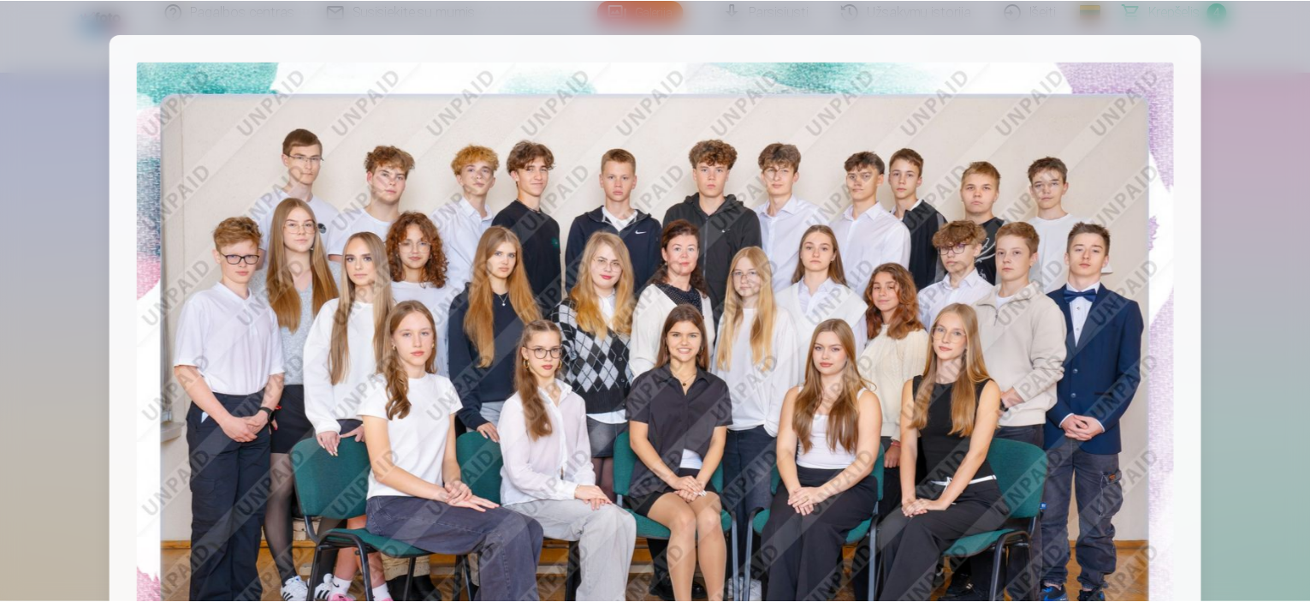
scroll to position [1371, 0]
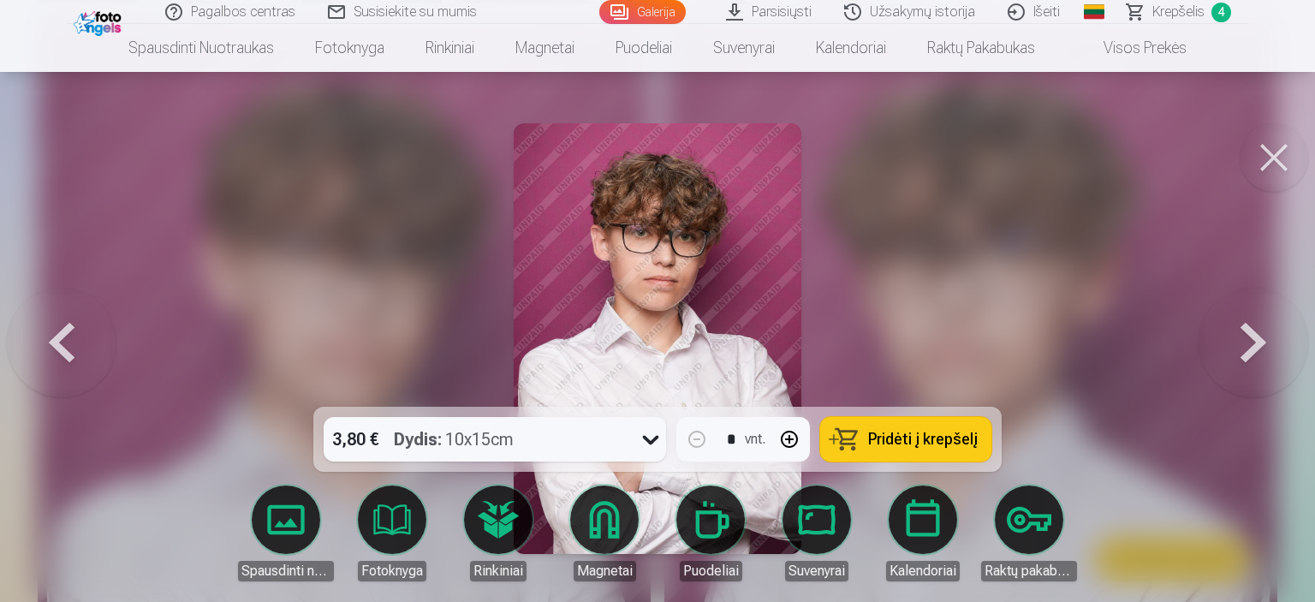
click at [1021, 290] on div at bounding box center [657, 301] width 1315 height 602
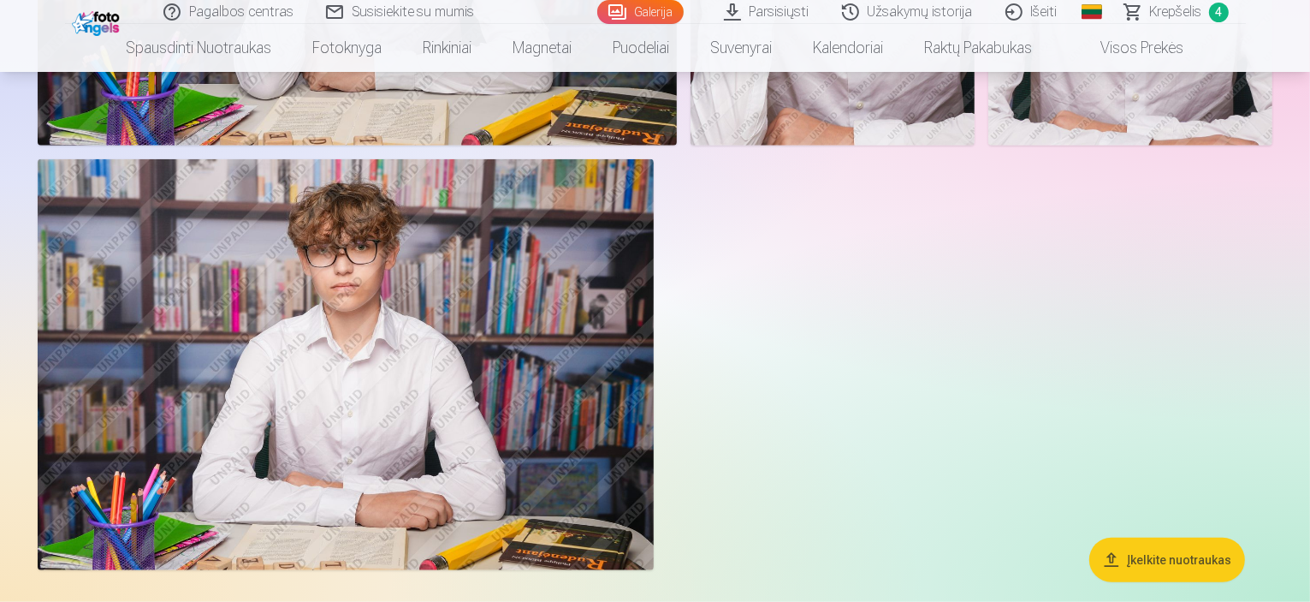
click at [1204, 1] on link "Krepšelis 4" at bounding box center [1177, 12] width 137 height 24
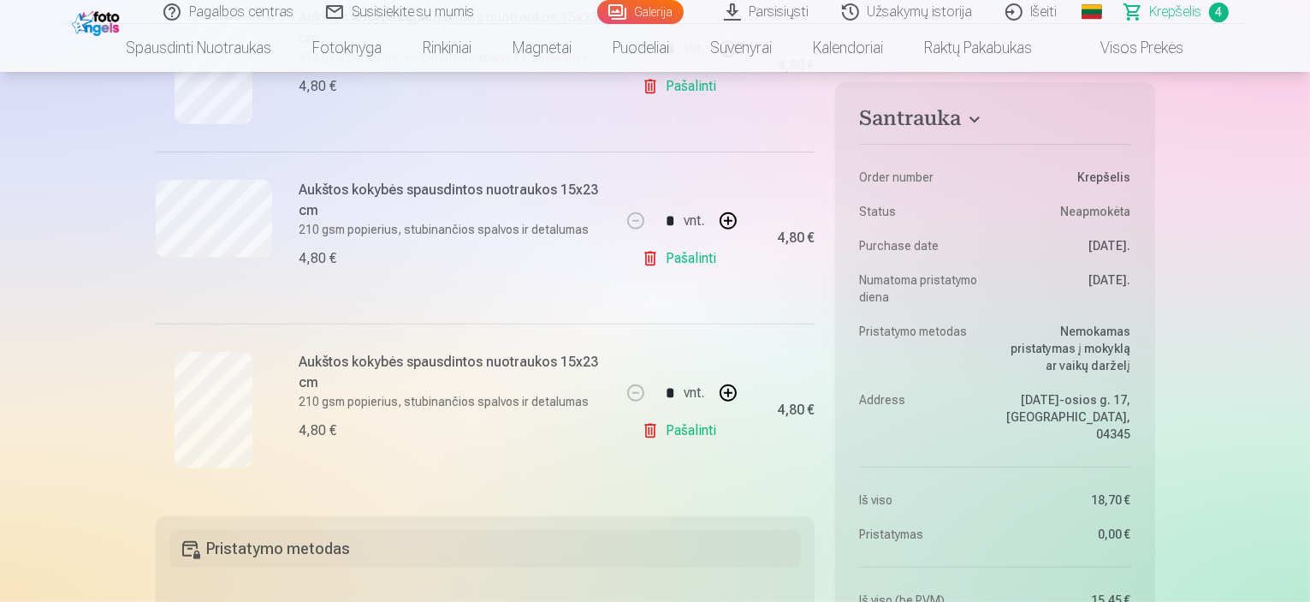
scroll to position [599, 0]
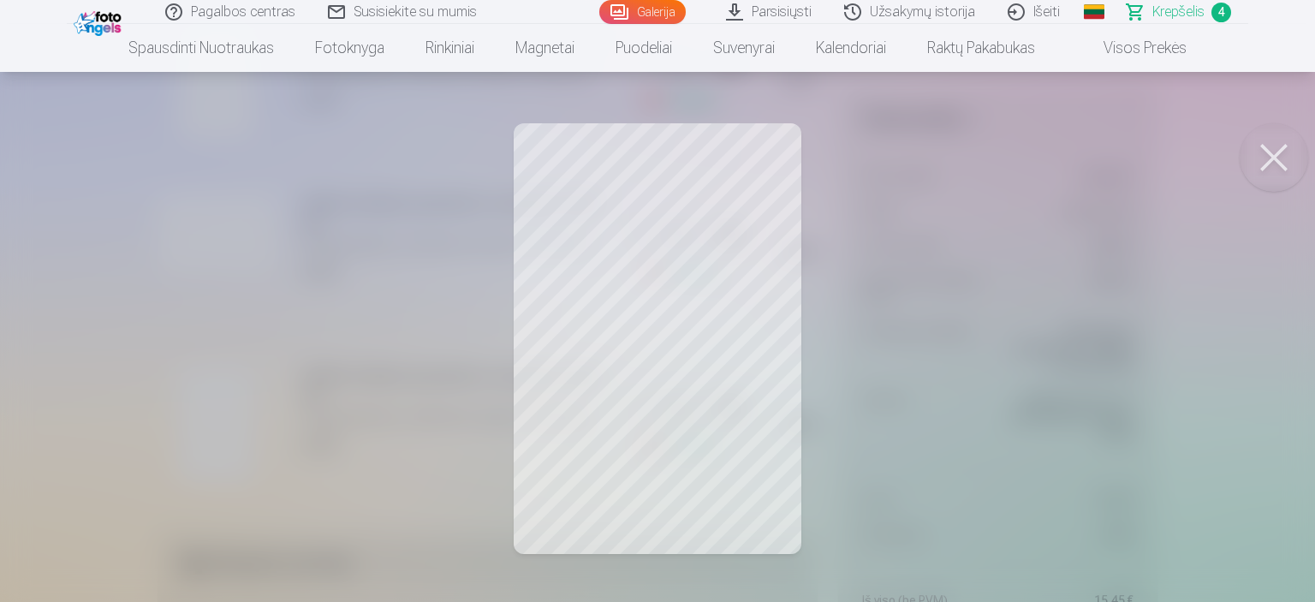
click at [1268, 150] on button at bounding box center [1273, 157] width 68 height 68
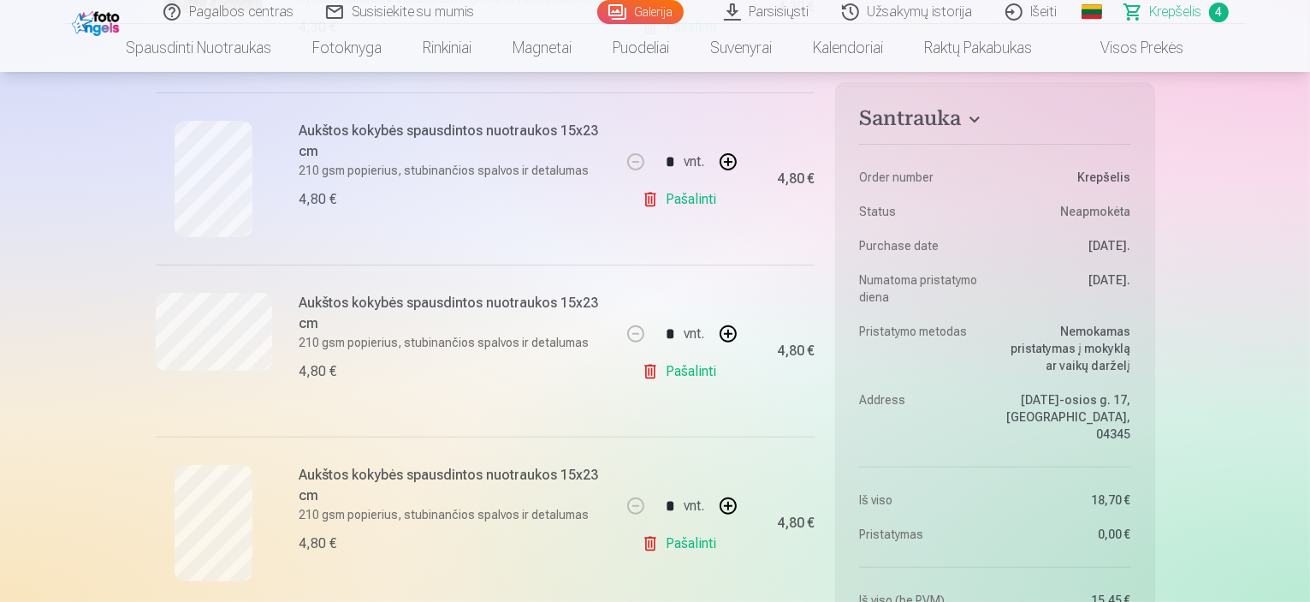
scroll to position [428, 0]
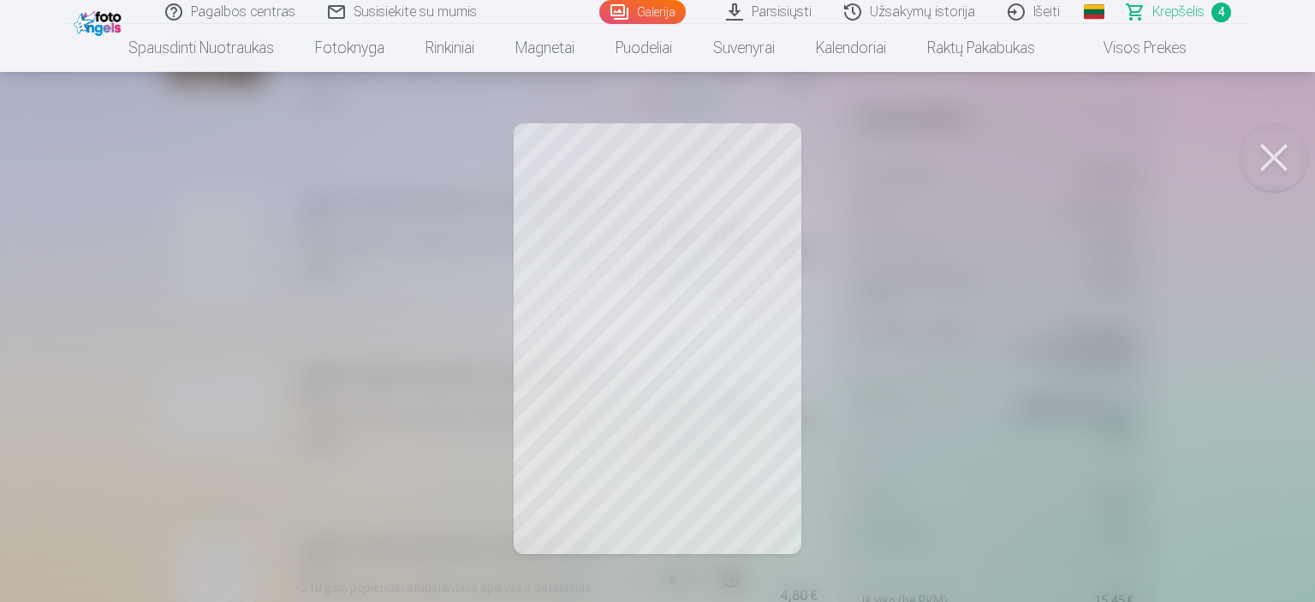
click at [1271, 163] on button at bounding box center [1273, 157] width 68 height 68
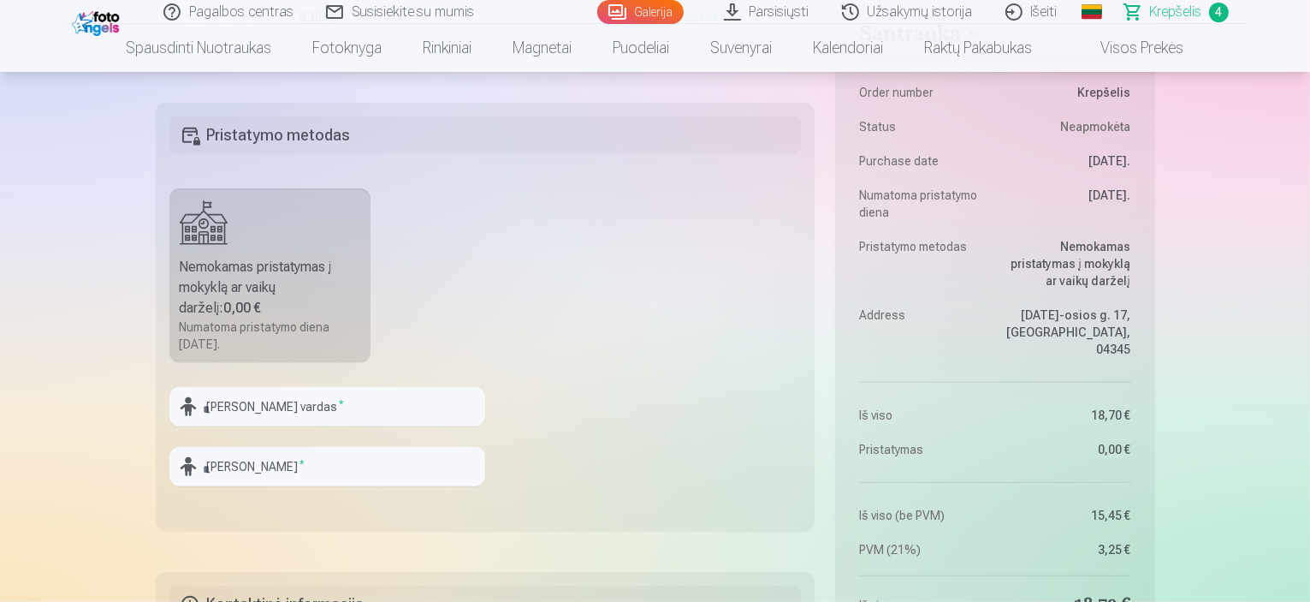
scroll to position [1027, 0]
click at [275, 409] on input "text" at bounding box center [327, 406] width 316 height 39
type input "*********"
click at [275, 465] on input "text" at bounding box center [327, 466] width 316 height 39
type input "*******"
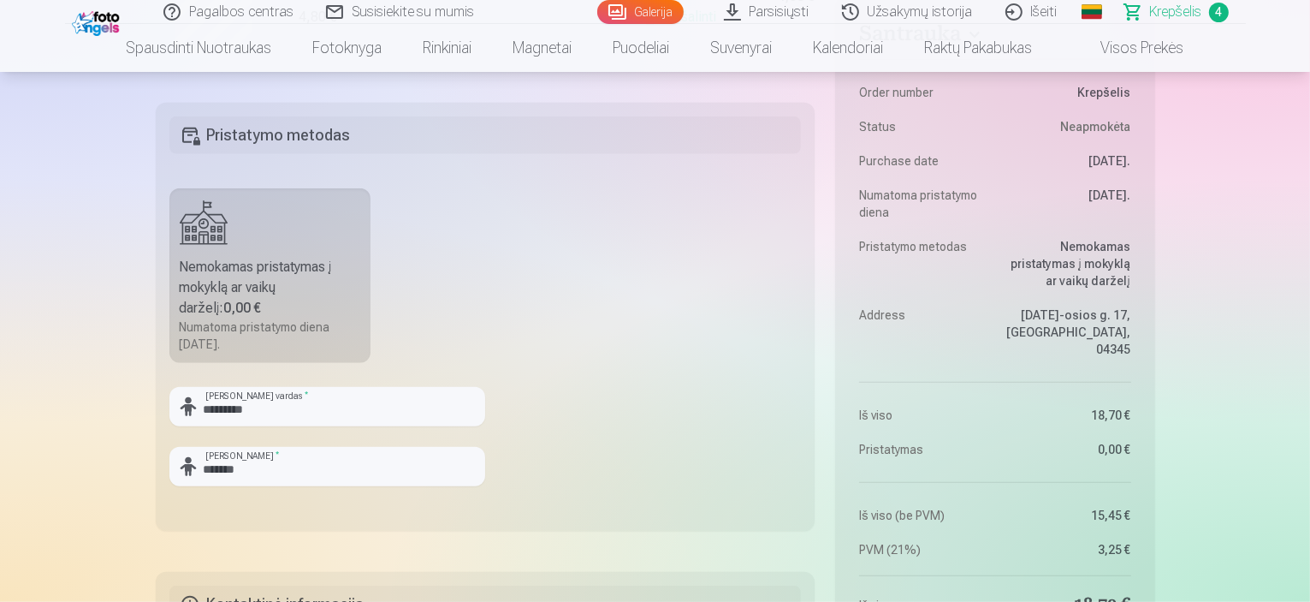
click at [801, 109] on fieldset "Pristatymo metodas Nemokamas pristatymas į mokyklą ar vaikų darželį : 0,00 € Nu…" at bounding box center [486, 317] width 660 height 428
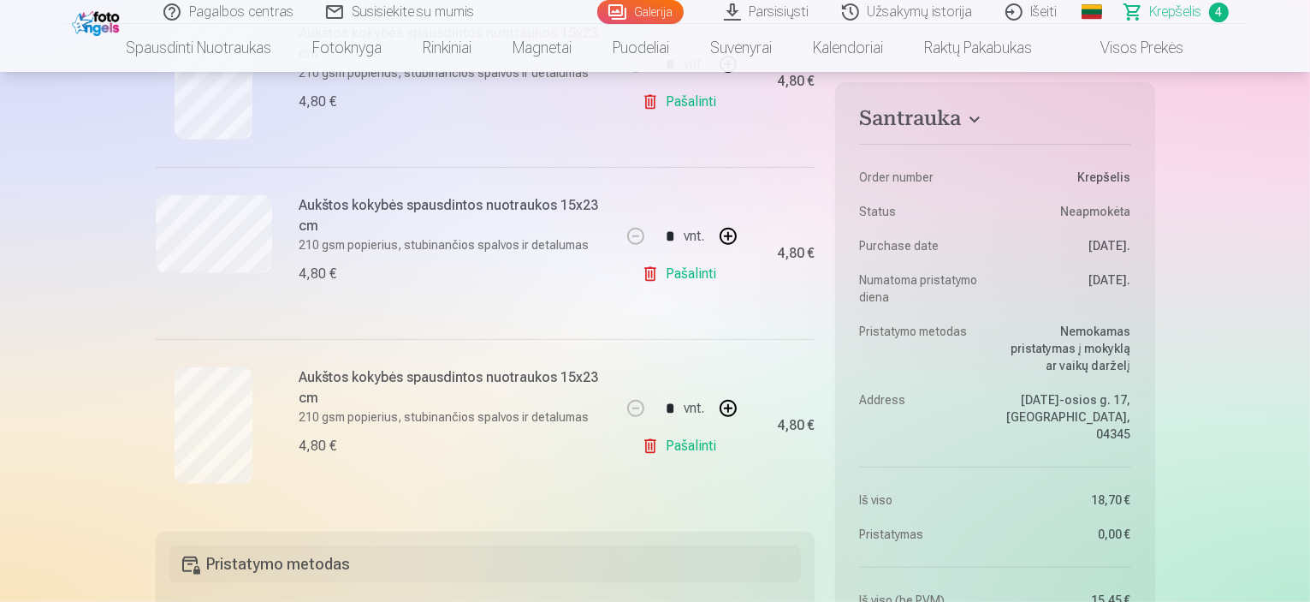
scroll to position [599, 0]
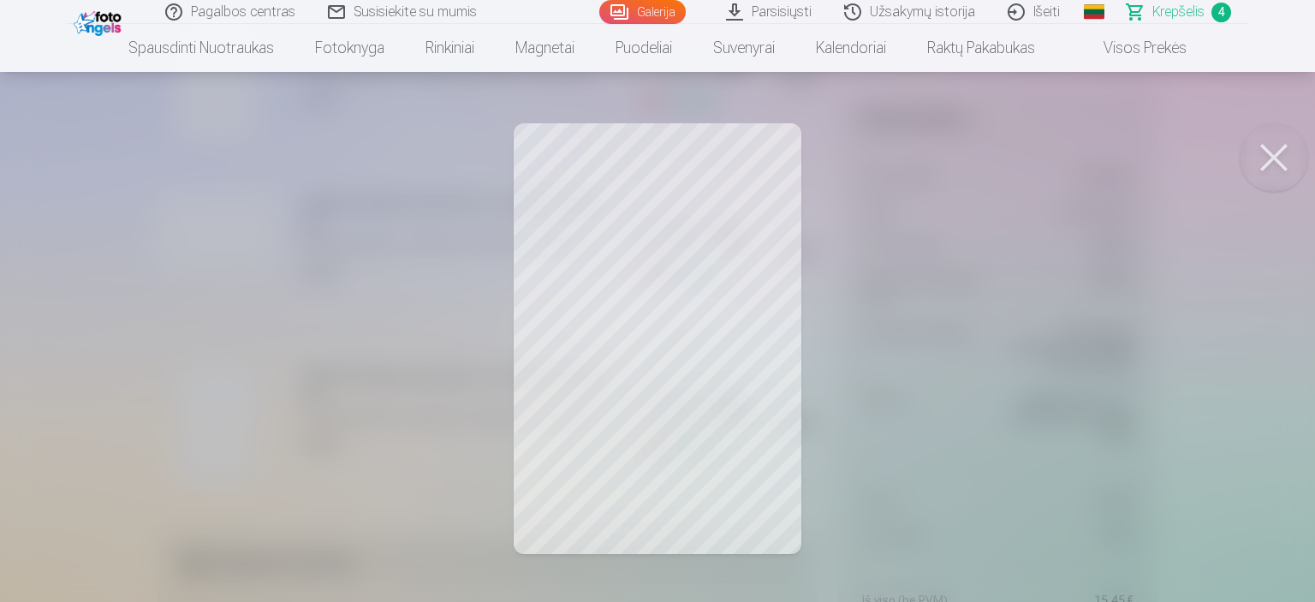
click at [1274, 162] on button at bounding box center [1273, 157] width 68 height 68
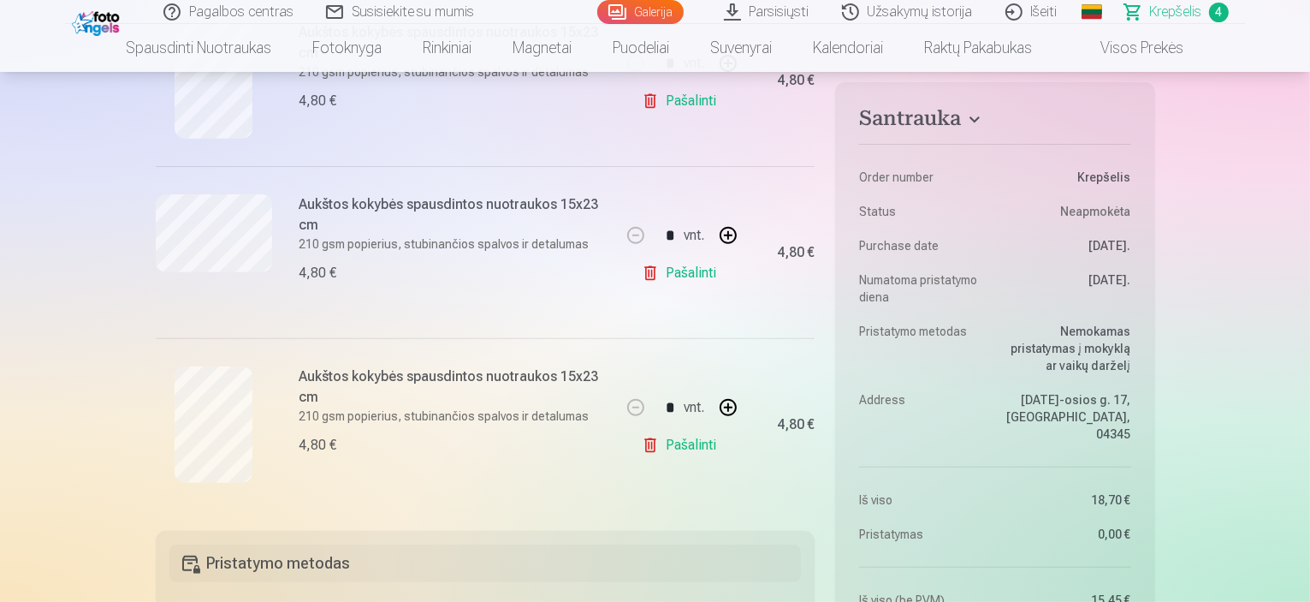
click at [682, 444] on link "Pašalinti" at bounding box center [682, 445] width 81 height 34
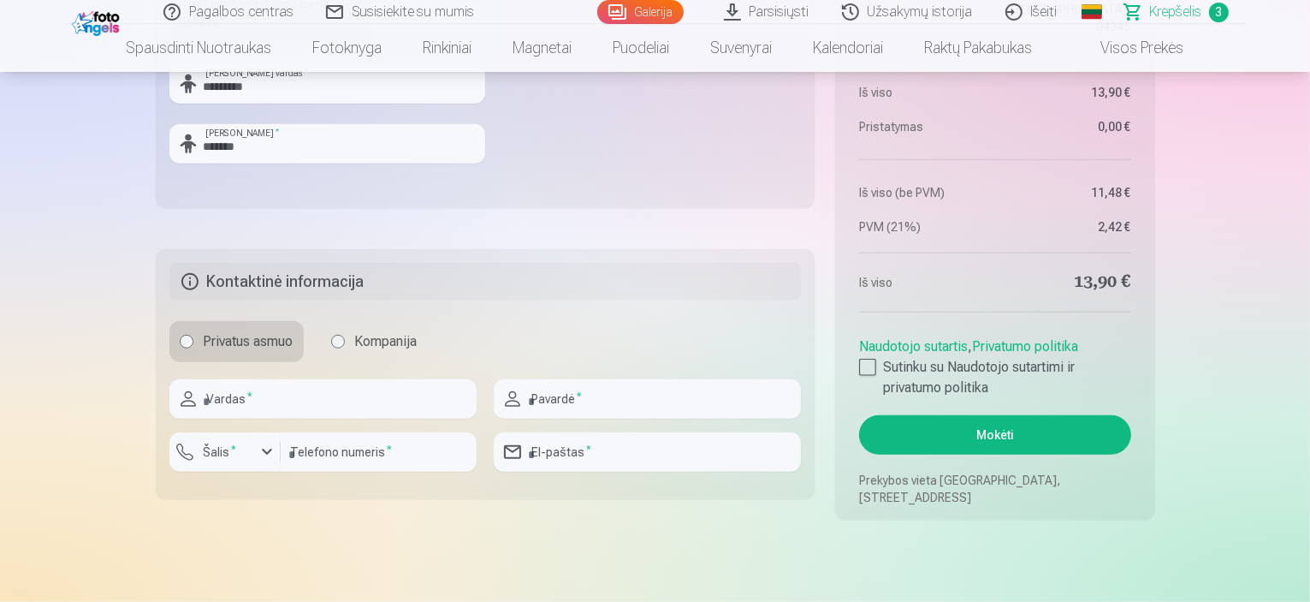
scroll to position [1198, 0]
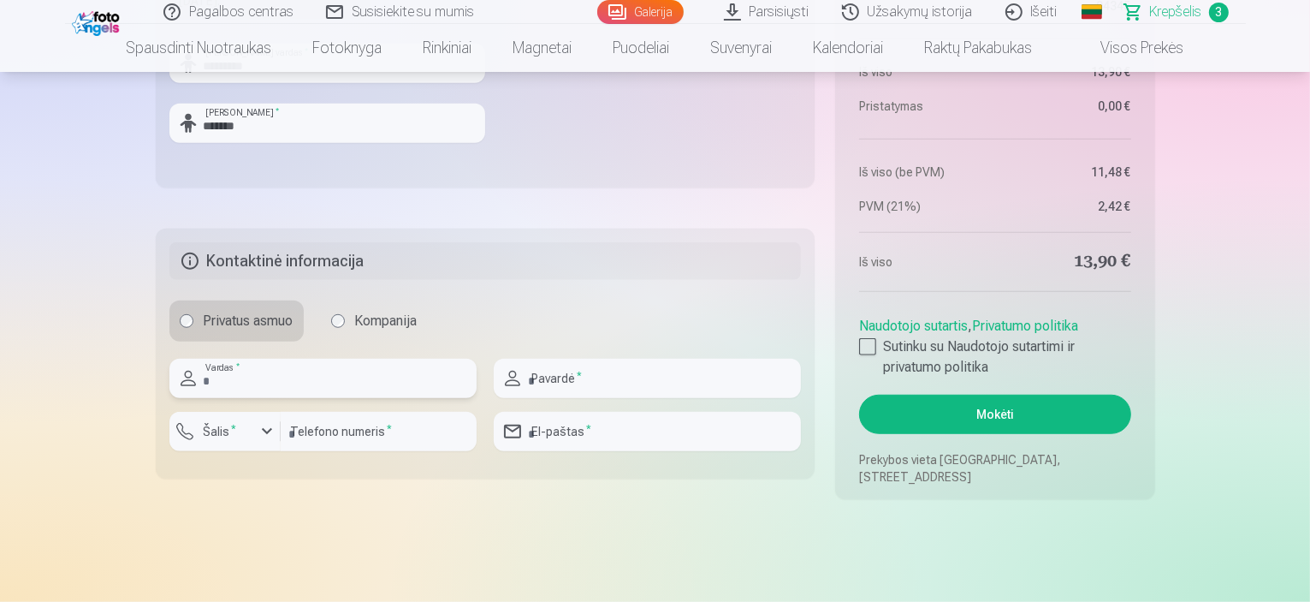
click at [287, 379] on input "text" at bounding box center [322, 378] width 307 height 39
type input "*****"
type input "*"
type input "*********"
click at [568, 387] on input "*" at bounding box center [647, 378] width 307 height 39
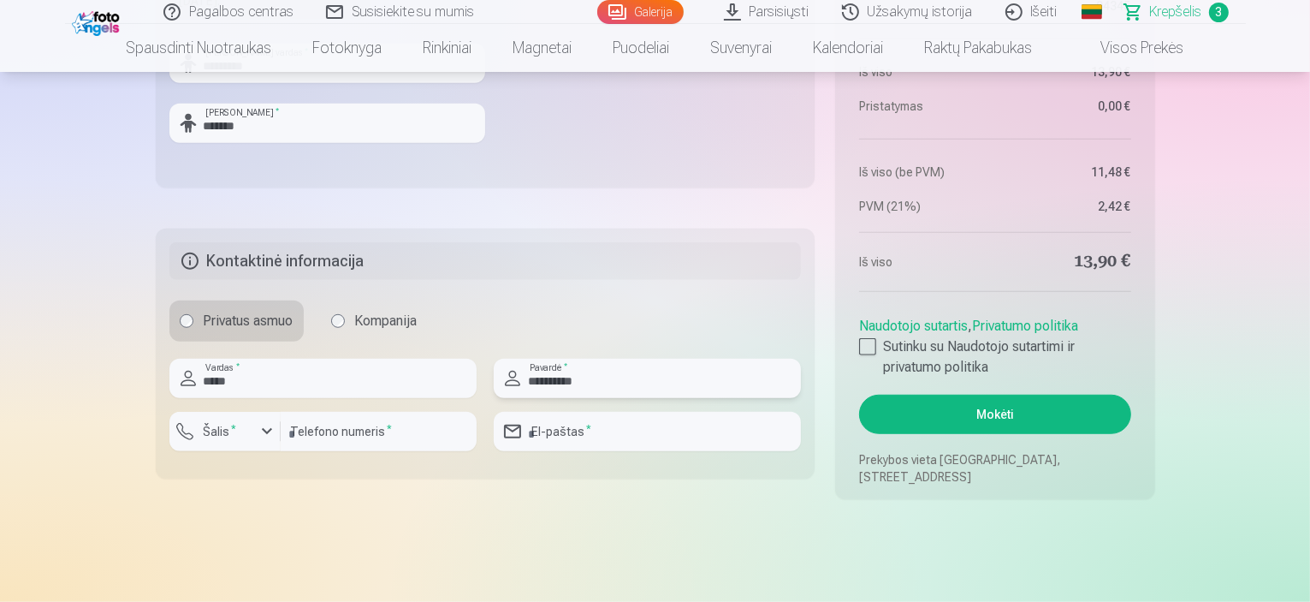
type input "**********"
click at [616, 429] on input "email" at bounding box center [647, 431] width 307 height 39
type input "**********"
click at [265, 430] on div "button" at bounding box center [267, 431] width 21 height 21
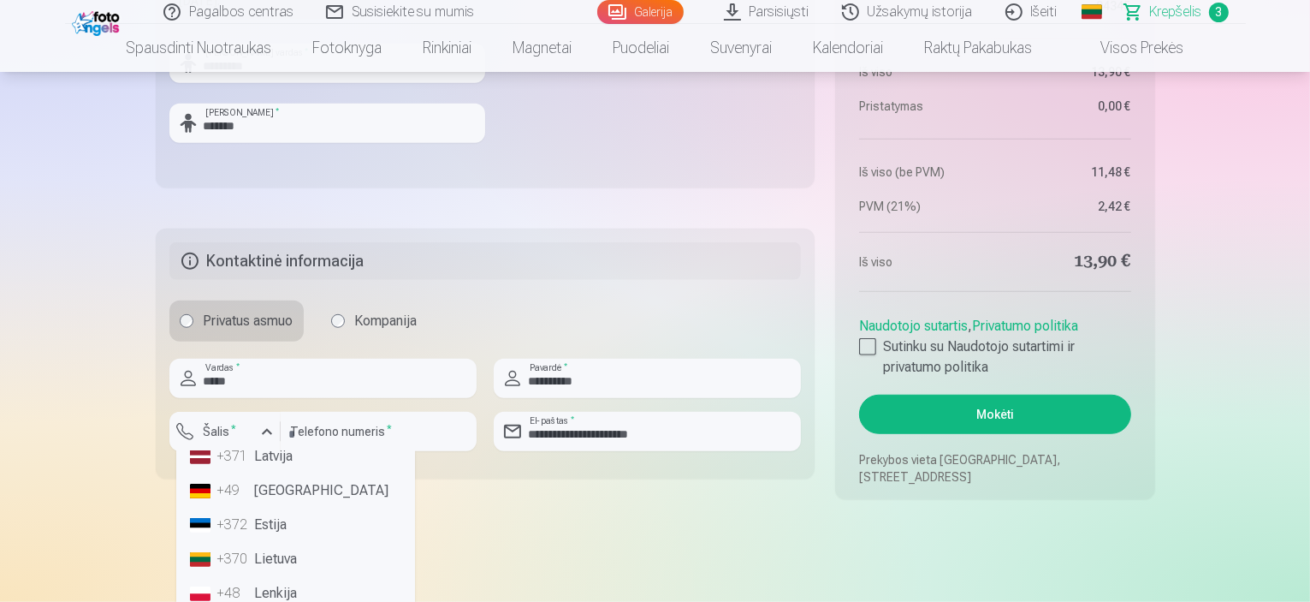
scroll to position [86, 0]
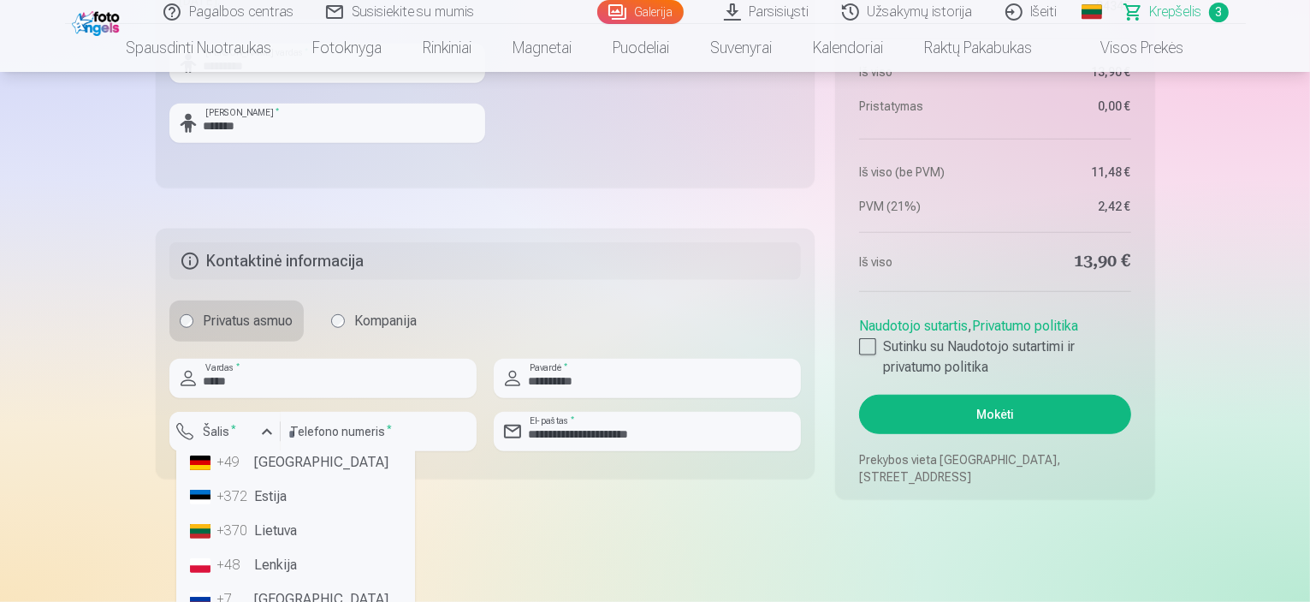
click at [306, 524] on li "+370 Lietuva" at bounding box center [295, 531] width 225 height 34
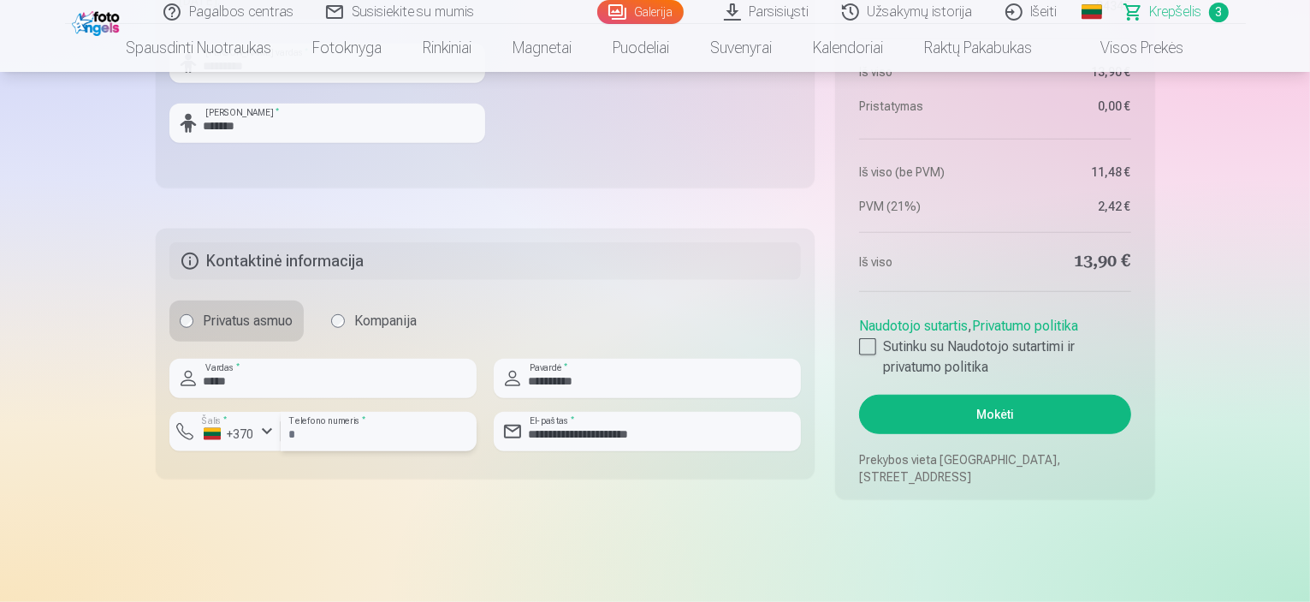
click at [292, 437] on input "*********" at bounding box center [379, 431] width 196 height 39
click at [356, 434] on input "********" at bounding box center [379, 431] width 196 height 39
type input "********"
click at [733, 434] on input "**********" at bounding box center [647, 431] width 307 height 39
click at [312, 368] on input "*****" at bounding box center [322, 378] width 307 height 39
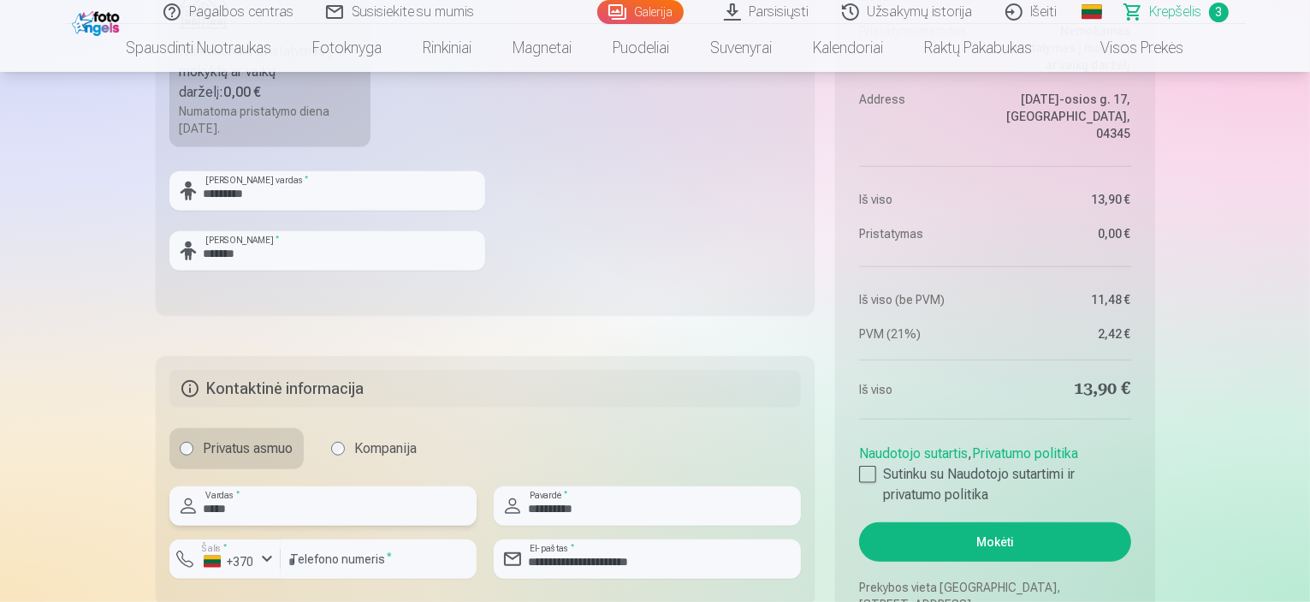
scroll to position [1113, 0]
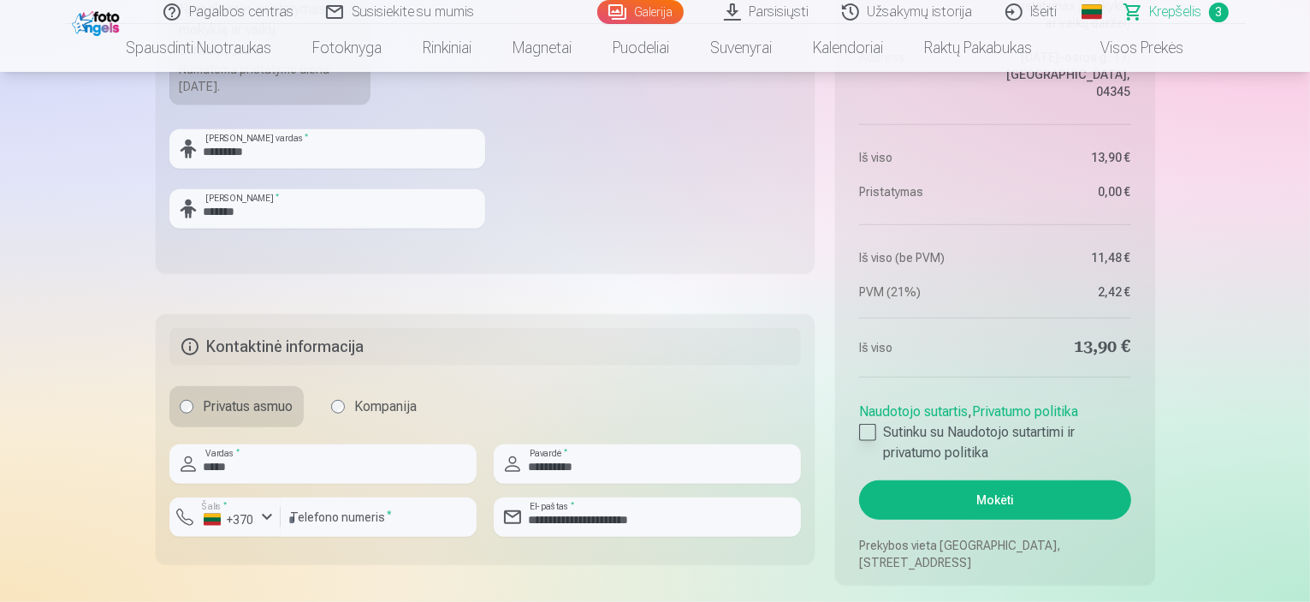
click at [863, 430] on div at bounding box center [867, 432] width 17 height 17
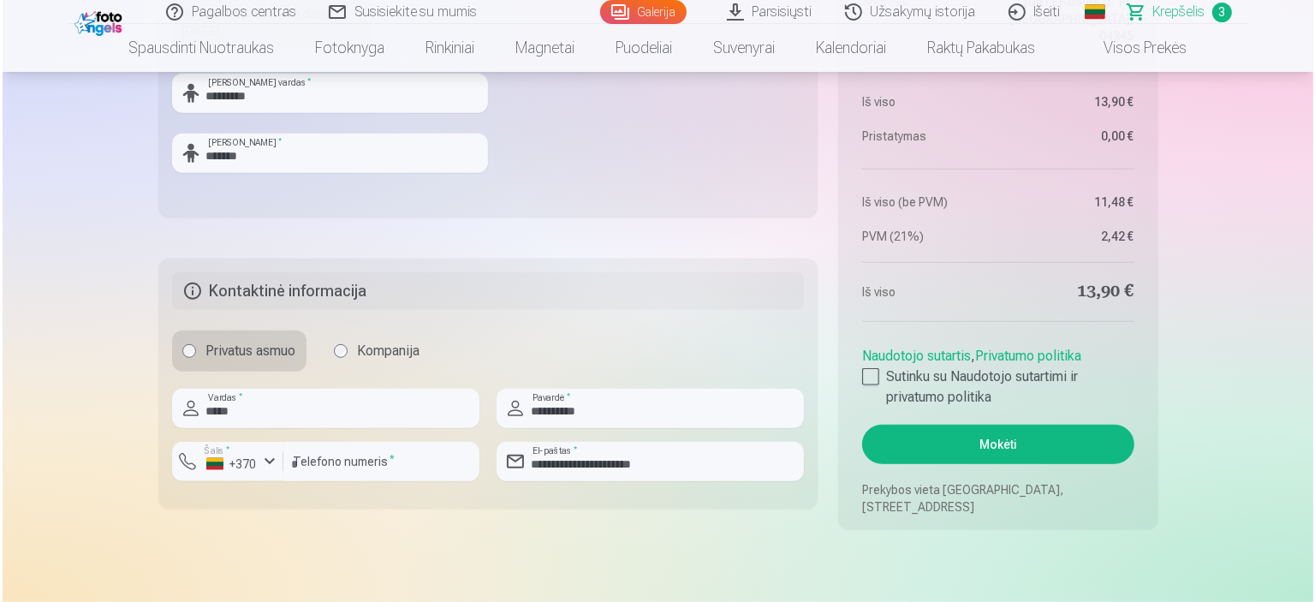
scroll to position [1198, 0]
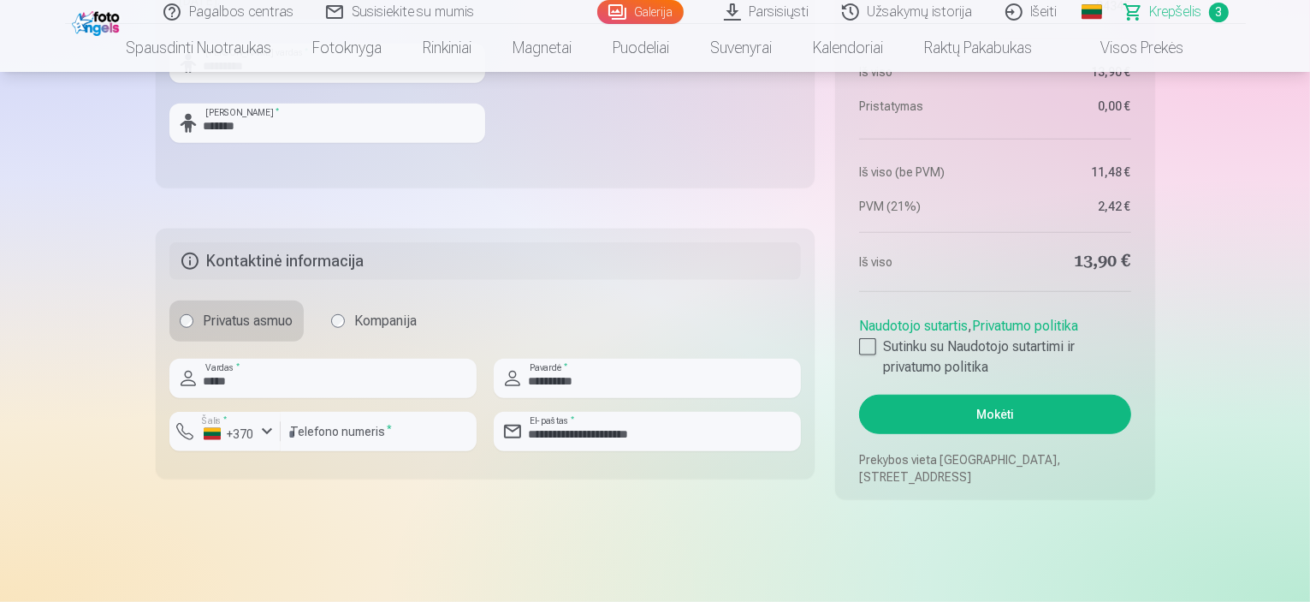
click at [996, 417] on button "Mokėti" at bounding box center [994, 414] width 271 height 39
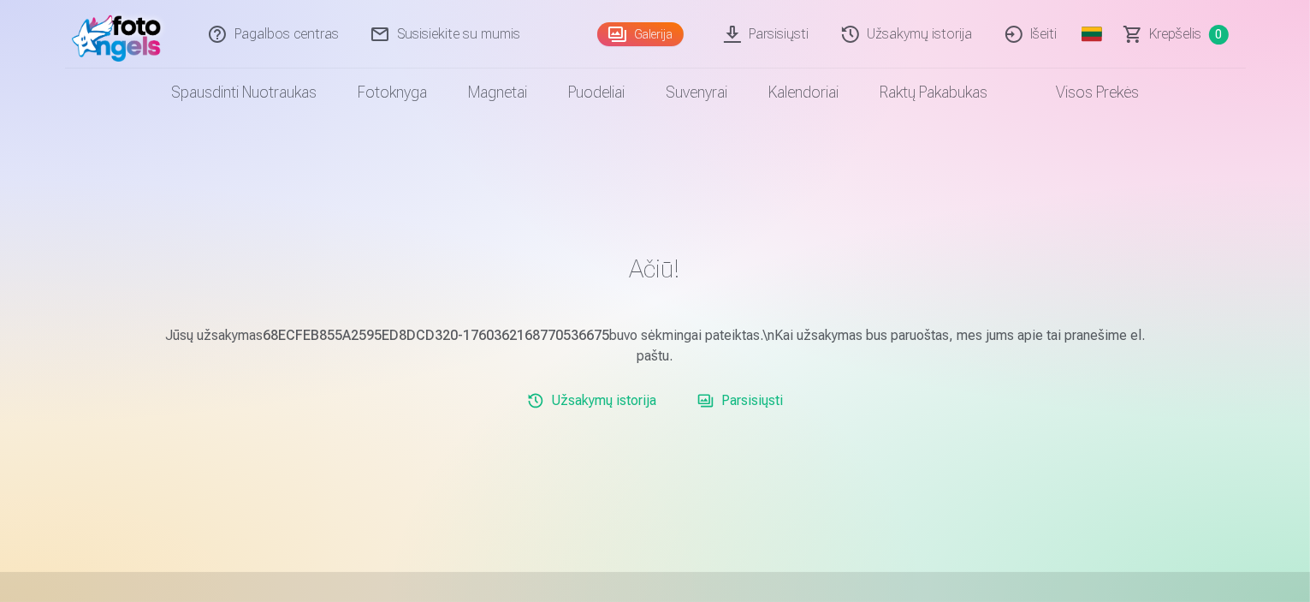
click at [1039, 33] on link "Išeiti" at bounding box center [1032, 34] width 85 height 68
